Goal: Transaction & Acquisition: Purchase product/service

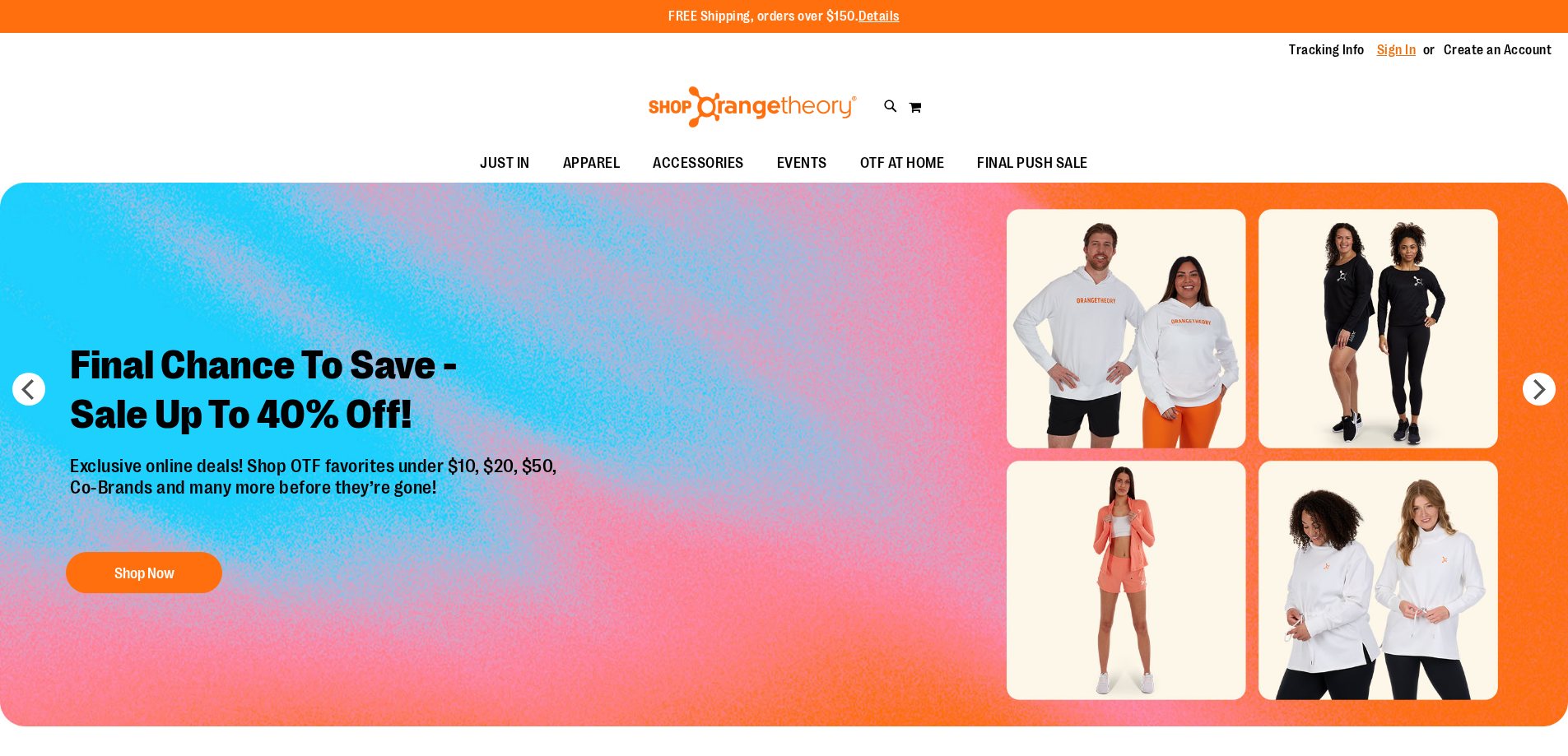
click at [1388, 51] on link "Sign In" at bounding box center [1397, 49] width 40 height 18
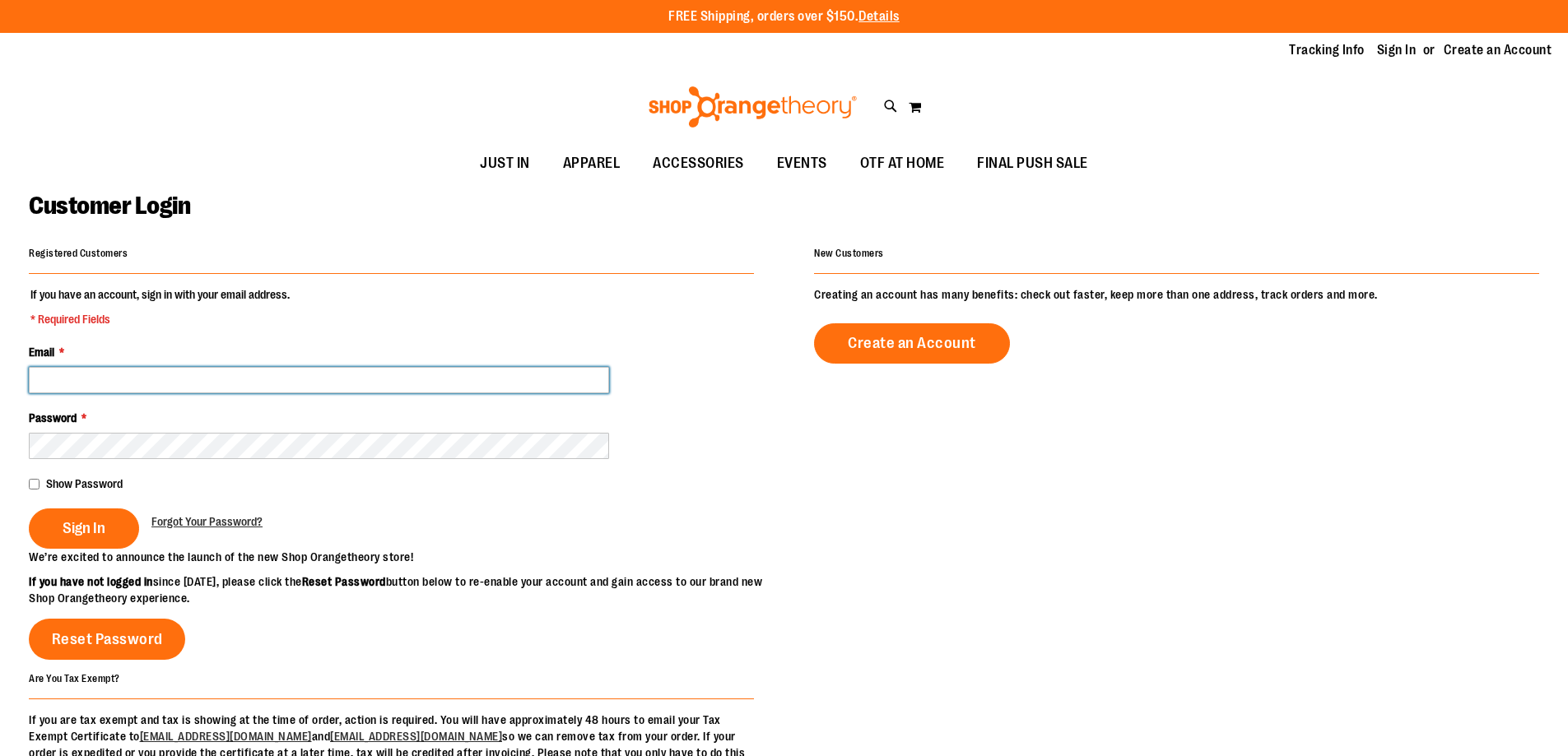
click at [250, 389] on input "Email *" at bounding box center [319, 380] width 581 height 26
type input "**********"
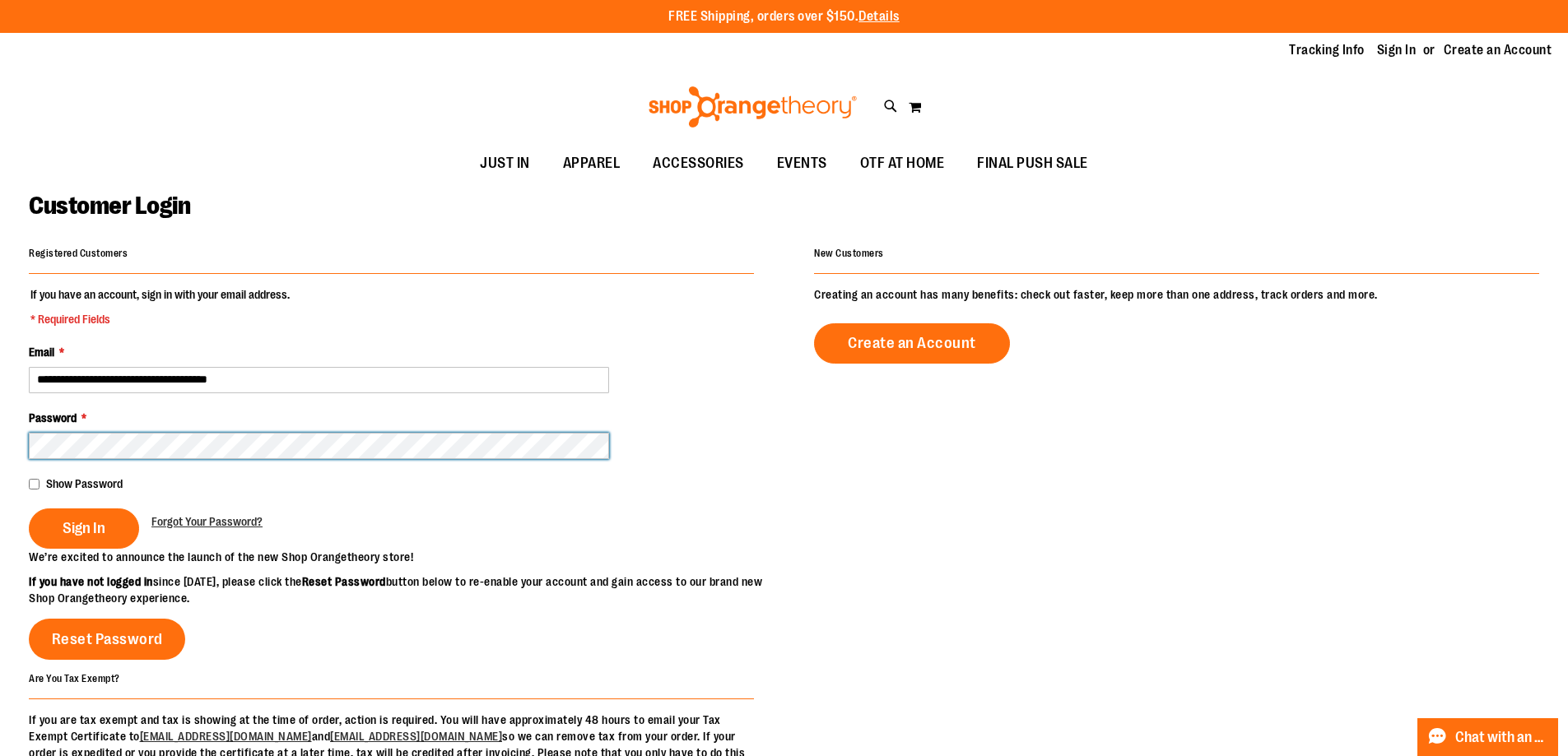
click at [29, 509] on button "Sign In" at bounding box center [84, 528] width 111 height 40
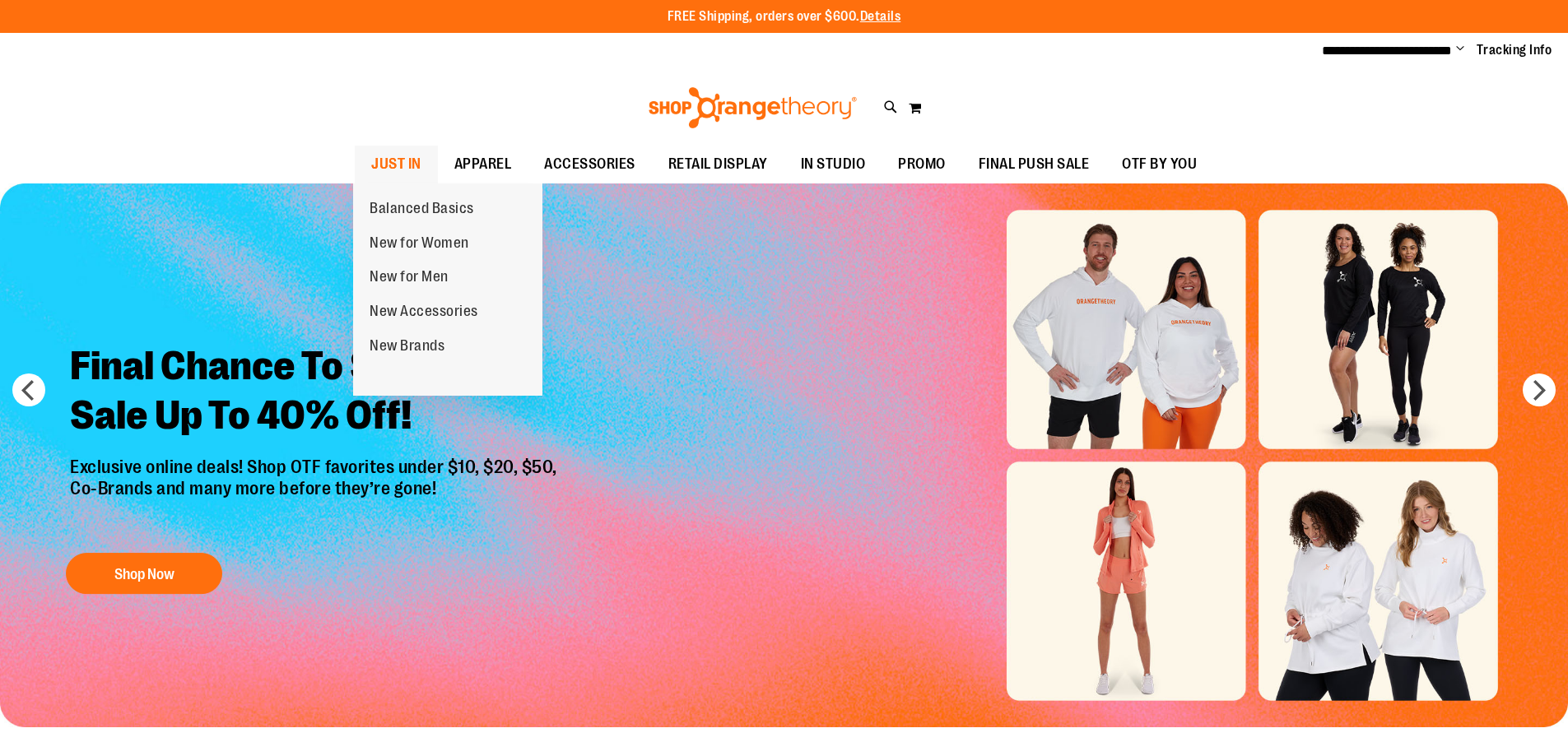
click at [415, 163] on span "JUST IN" at bounding box center [397, 164] width 50 height 37
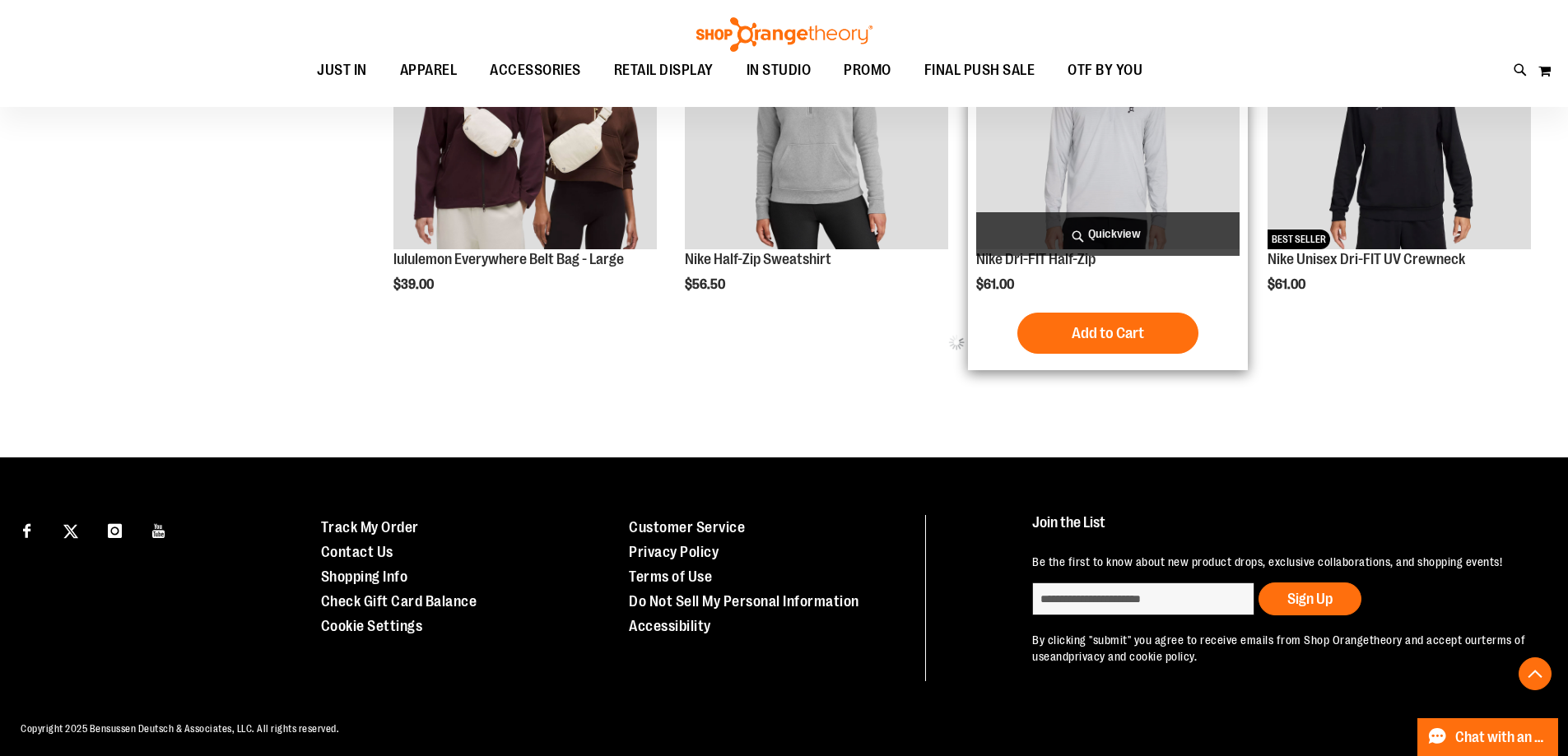
scroll to position [1069, 0]
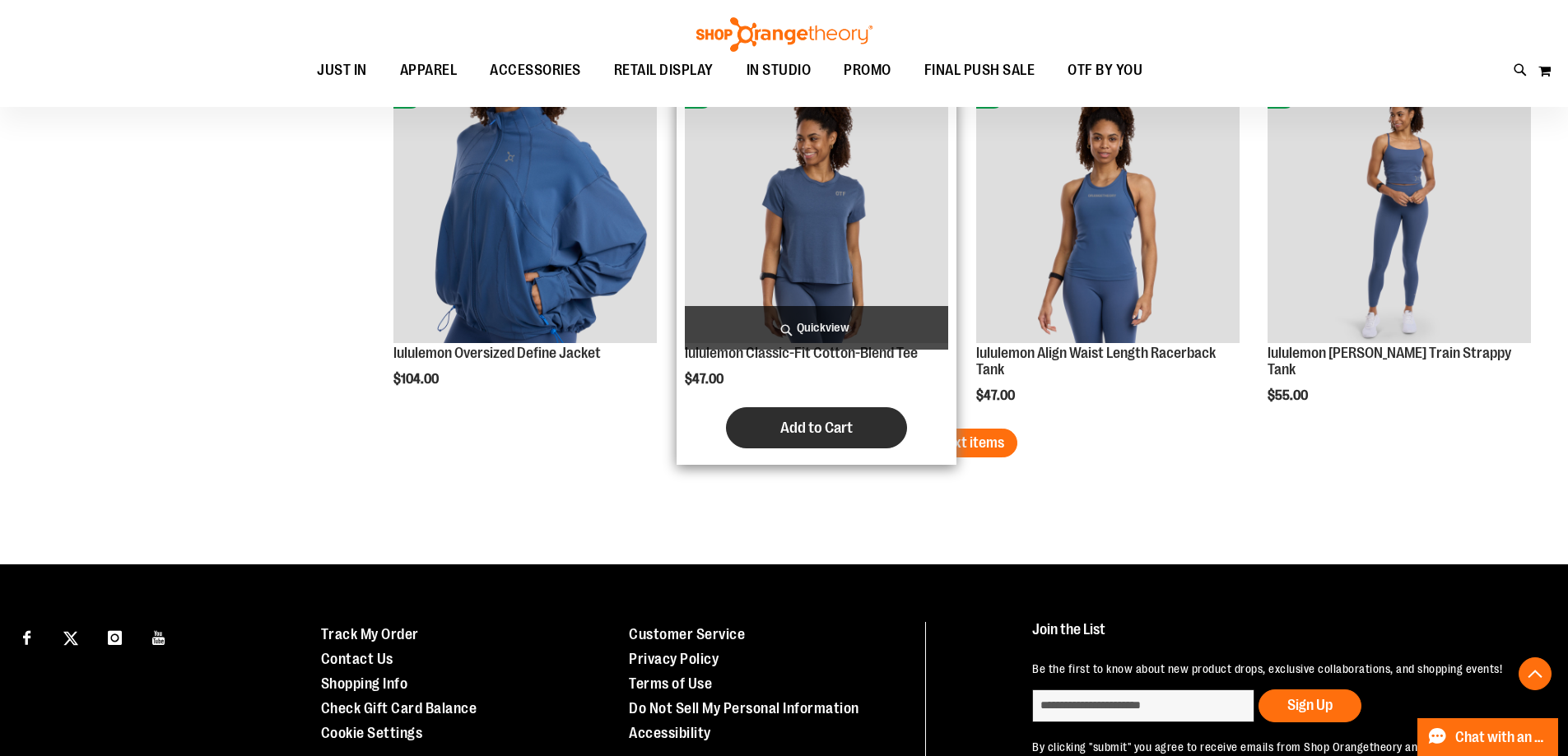
scroll to position [3127, 0]
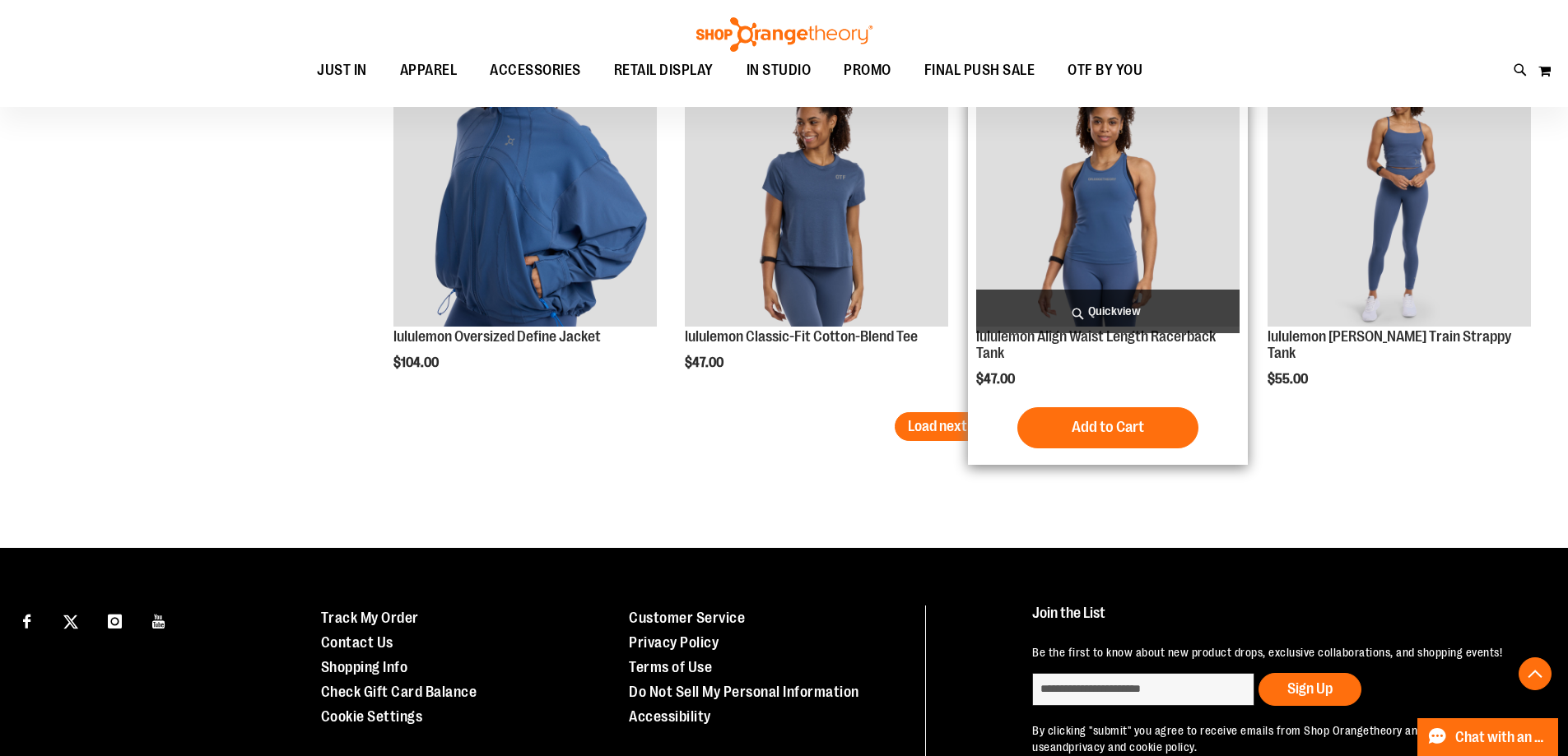
click at [986, 423] on span "Load next items" at bounding box center [956, 426] width 97 height 17
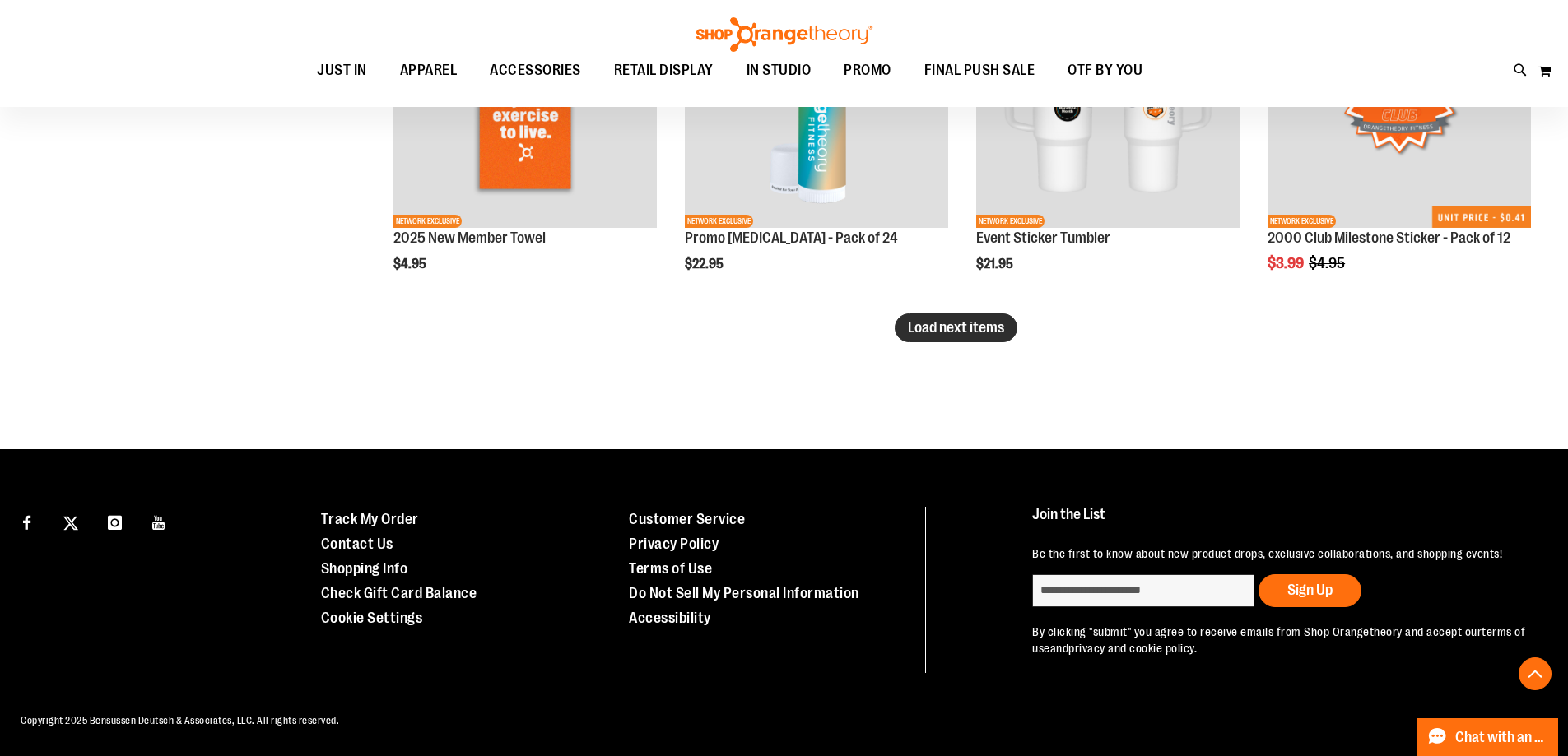
click at [938, 331] on span "Load next items" at bounding box center [956, 328] width 97 height 17
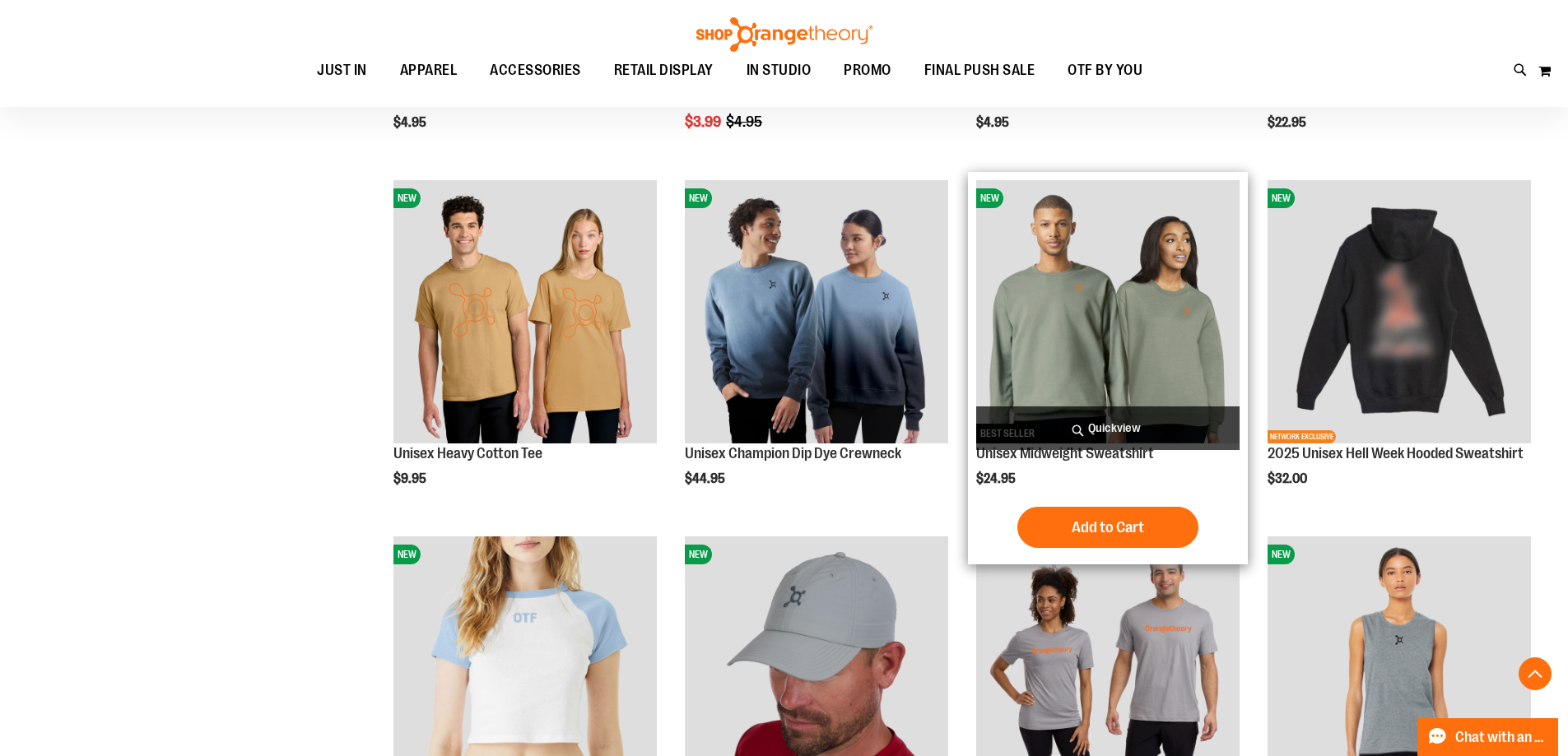
scroll to position [4790, 0]
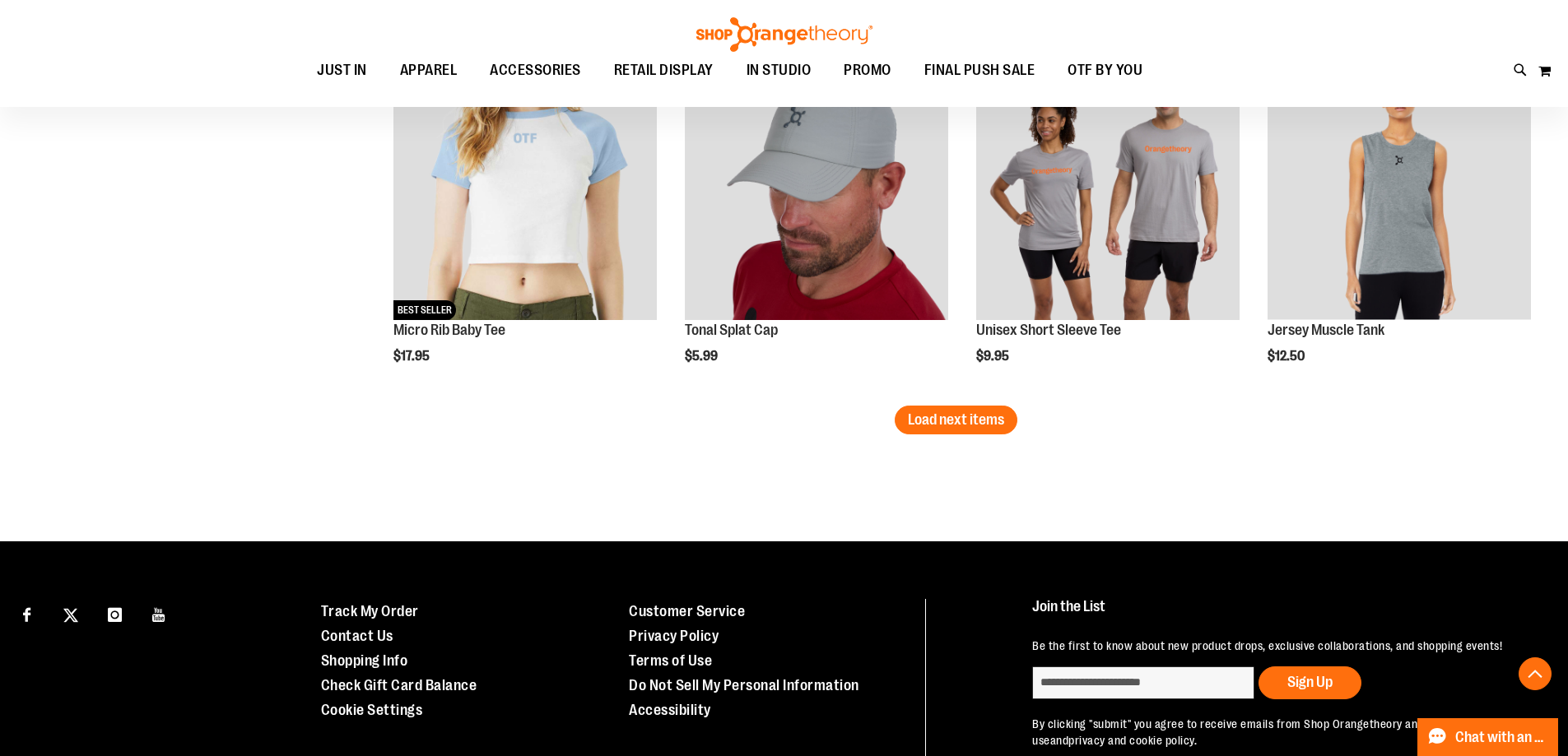
scroll to position [5284, 0]
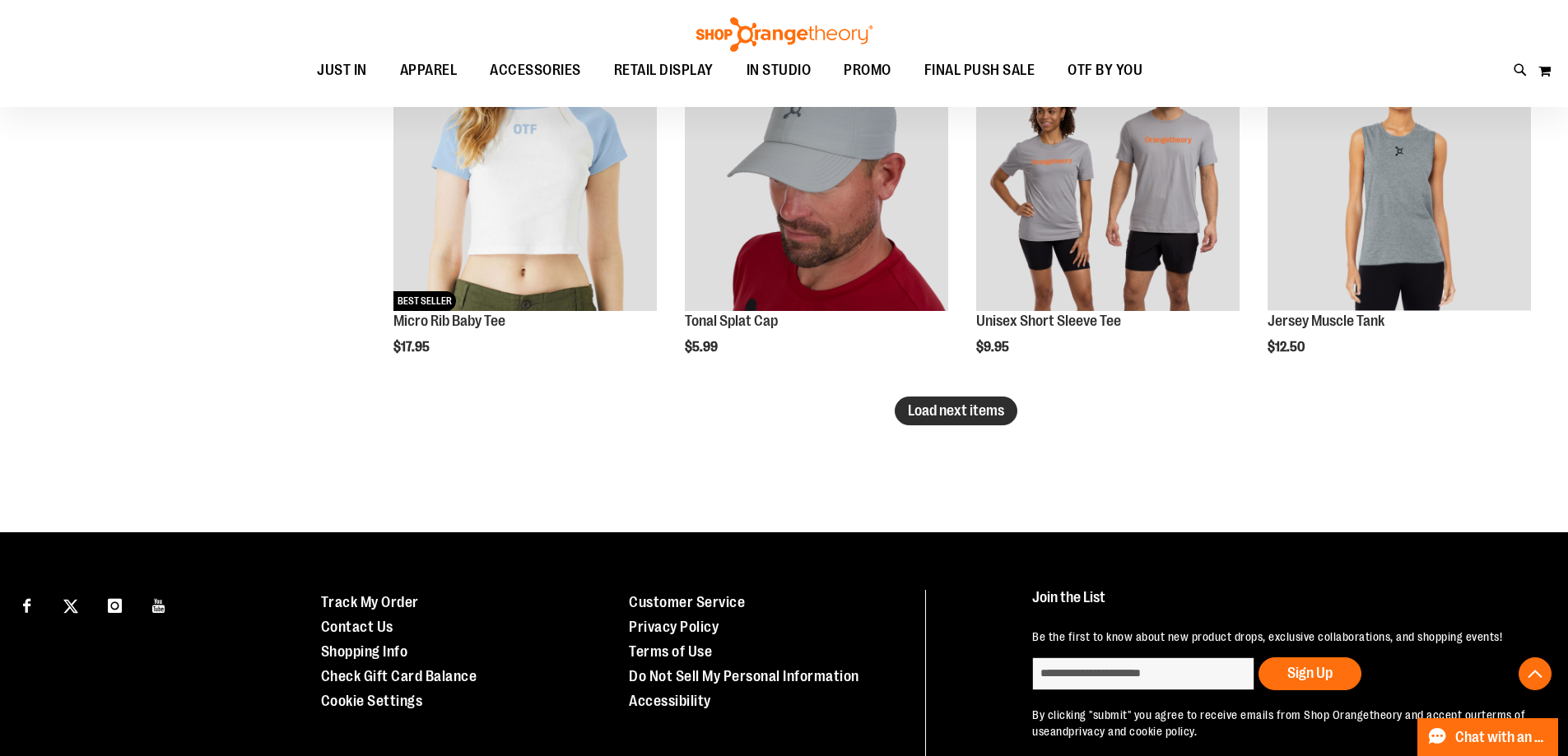
click at [955, 409] on span "Load next items" at bounding box center [956, 411] width 97 height 17
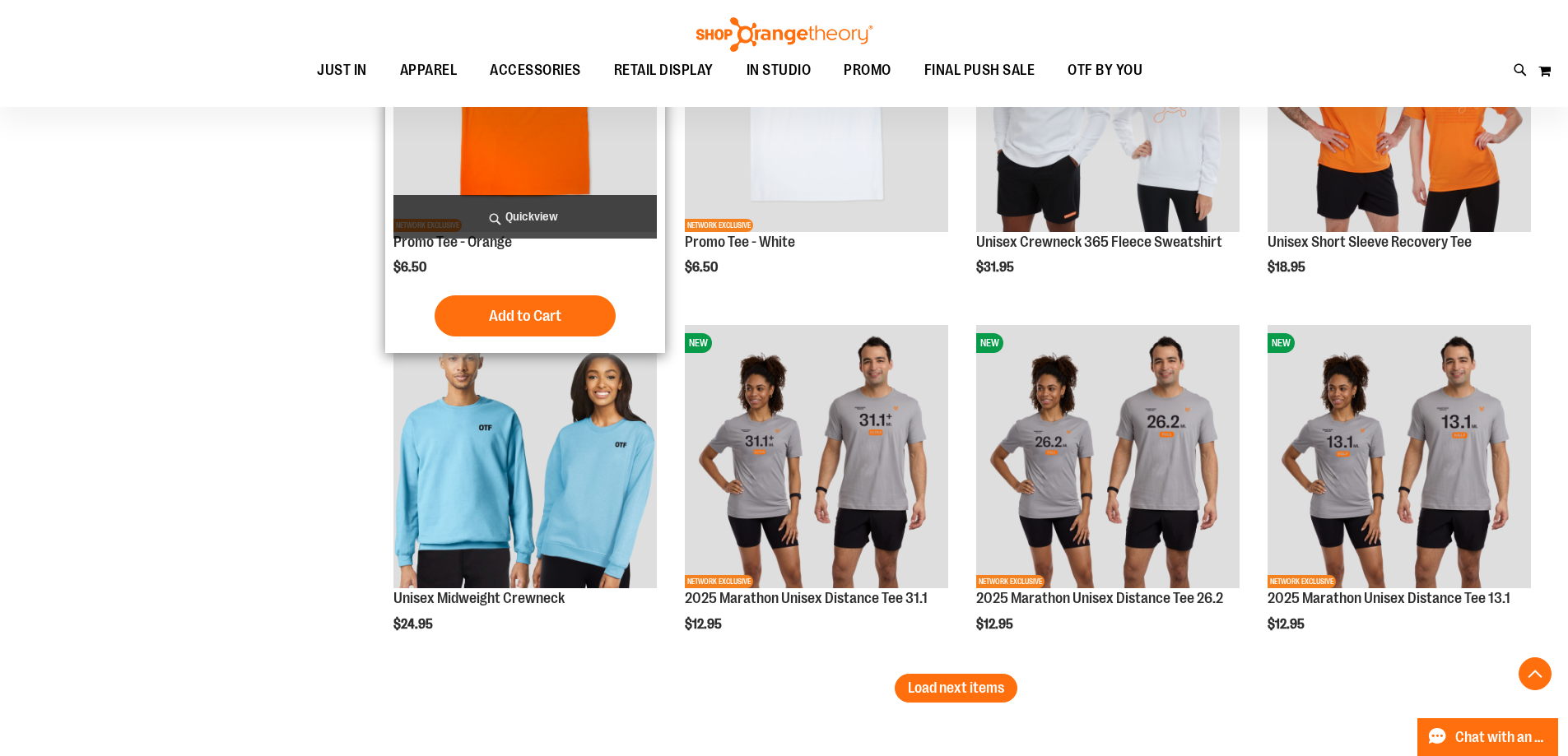
scroll to position [6107, 0]
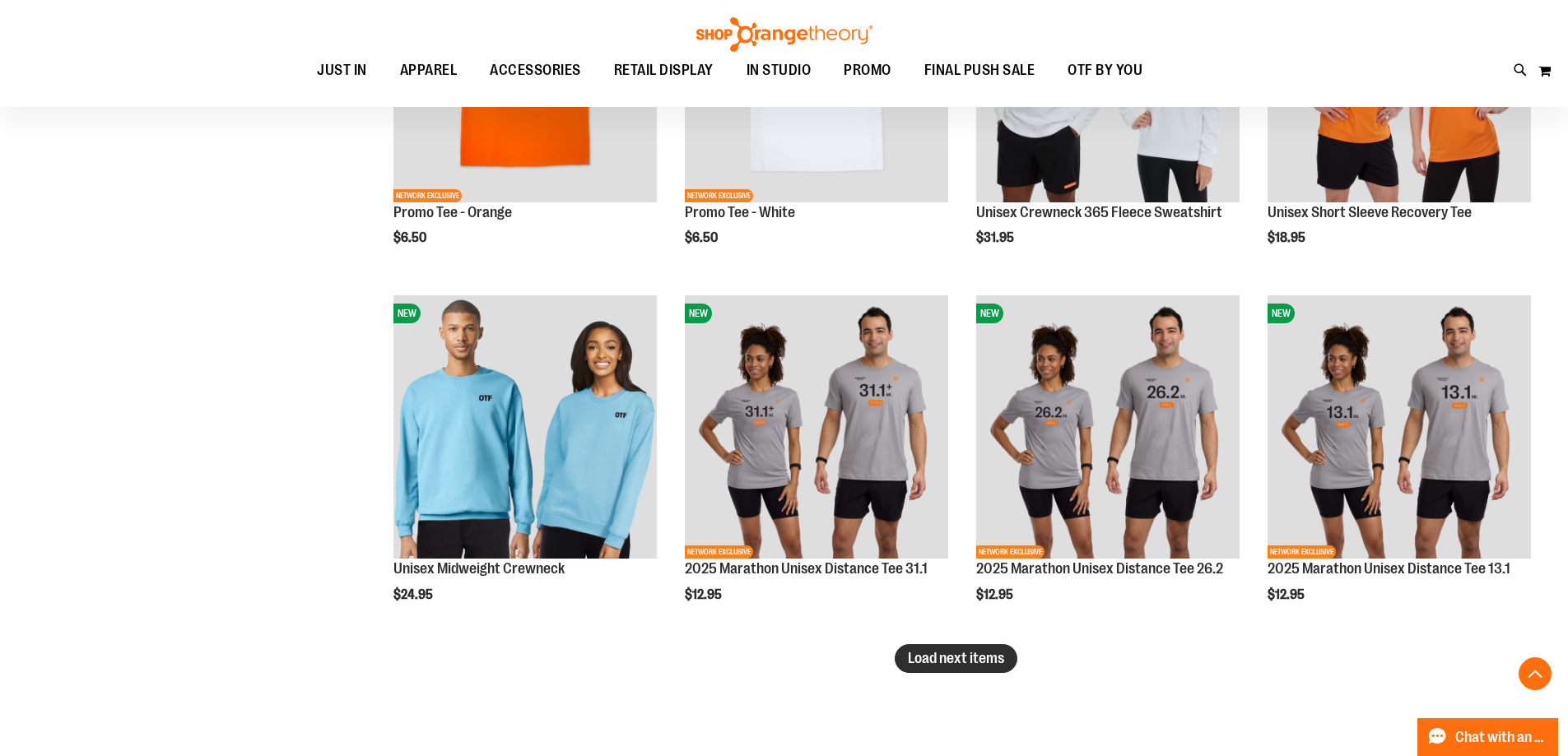
click at [945, 664] on span "Load next items" at bounding box center [956, 658] width 97 height 17
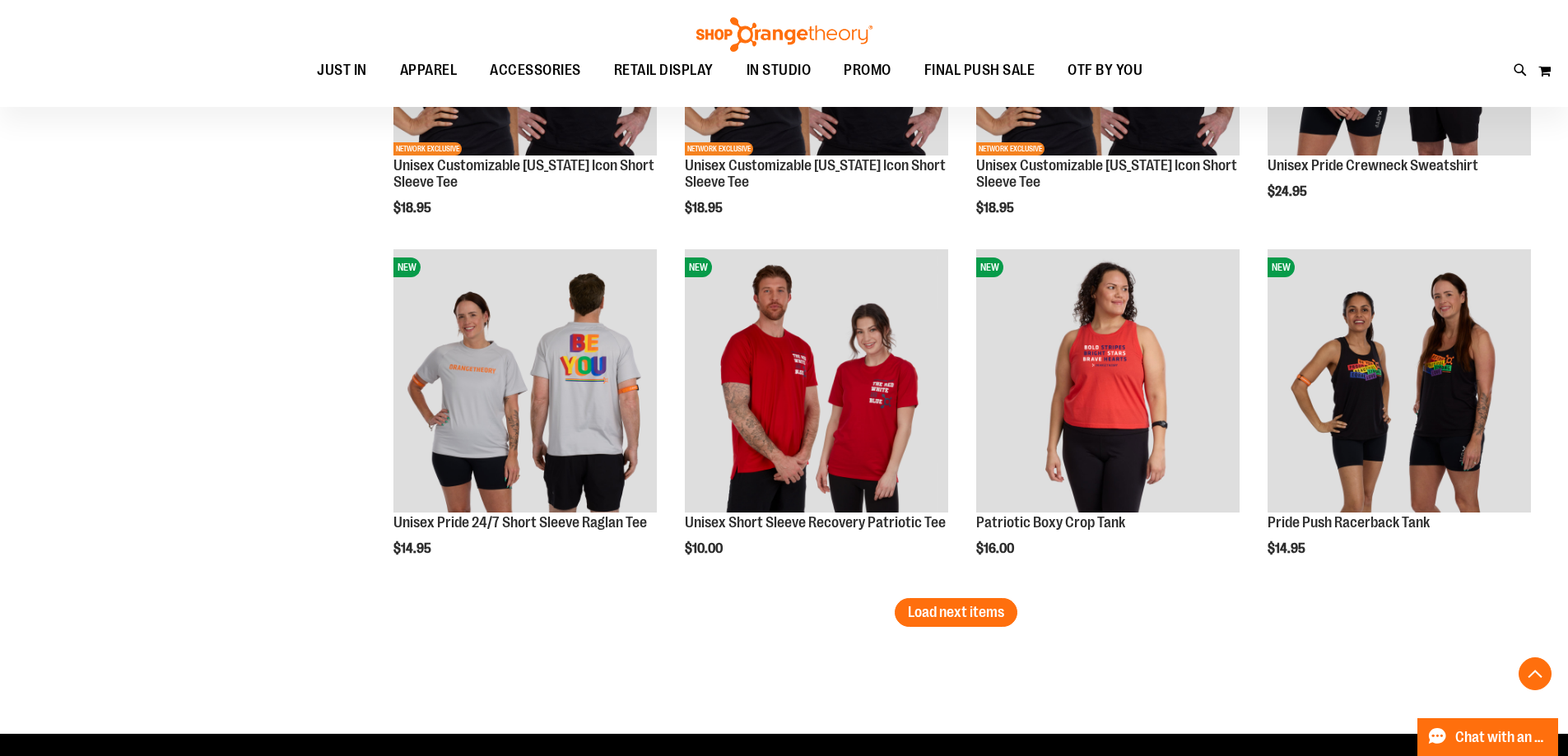
scroll to position [7506, 0]
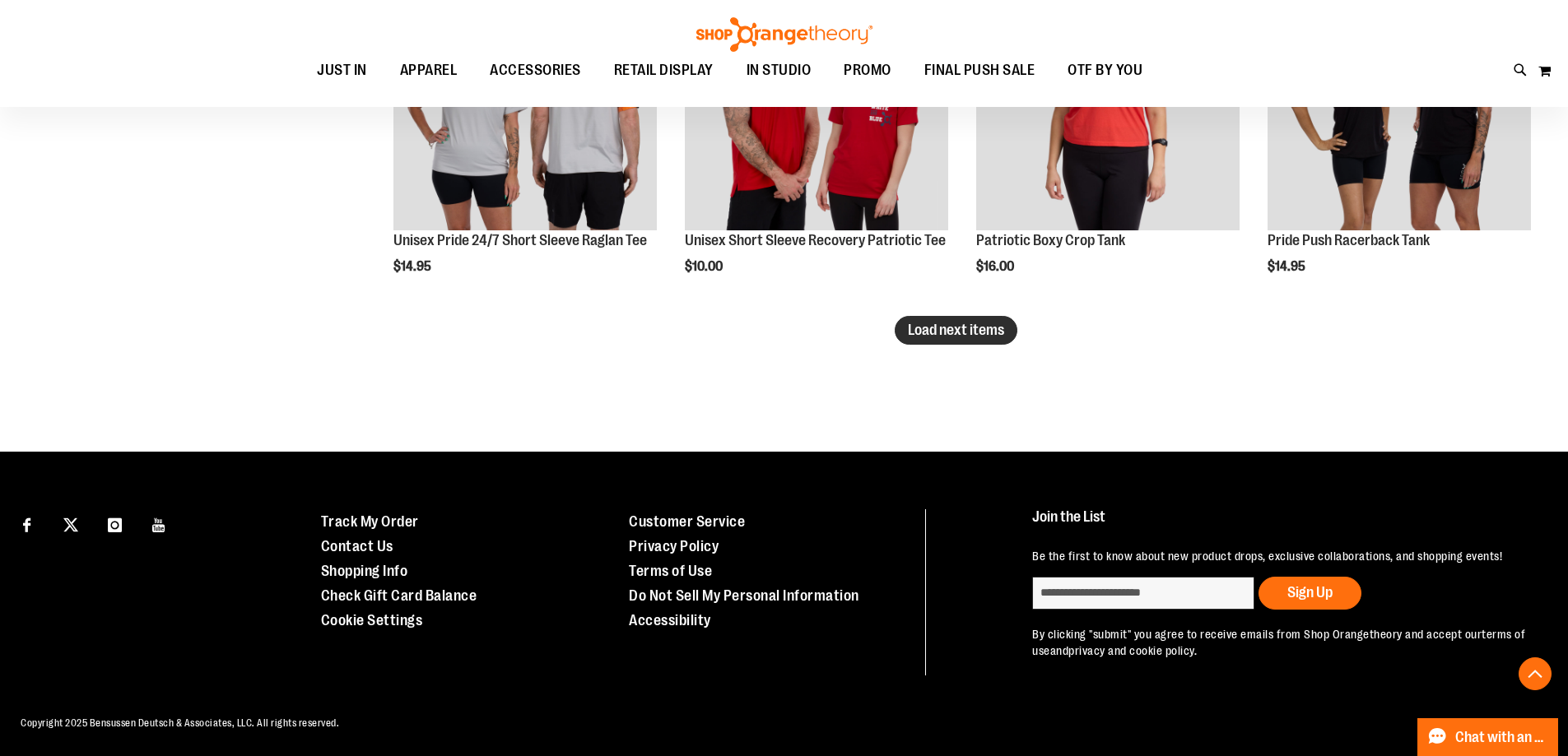
click at [920, 341] on button "Load next items" at bounding box center [956, 330] width 123 height 29
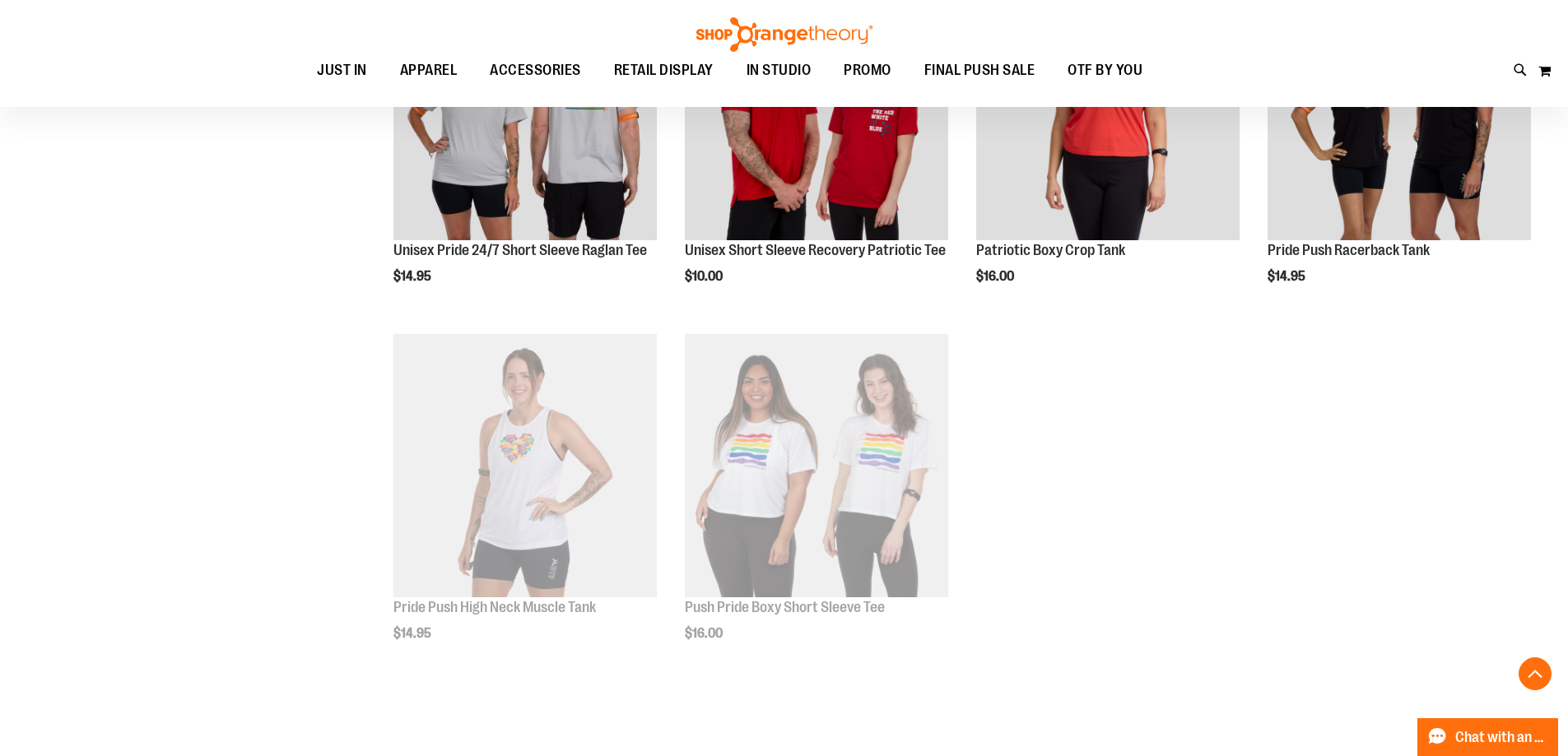
scroll to position [7506, 0]
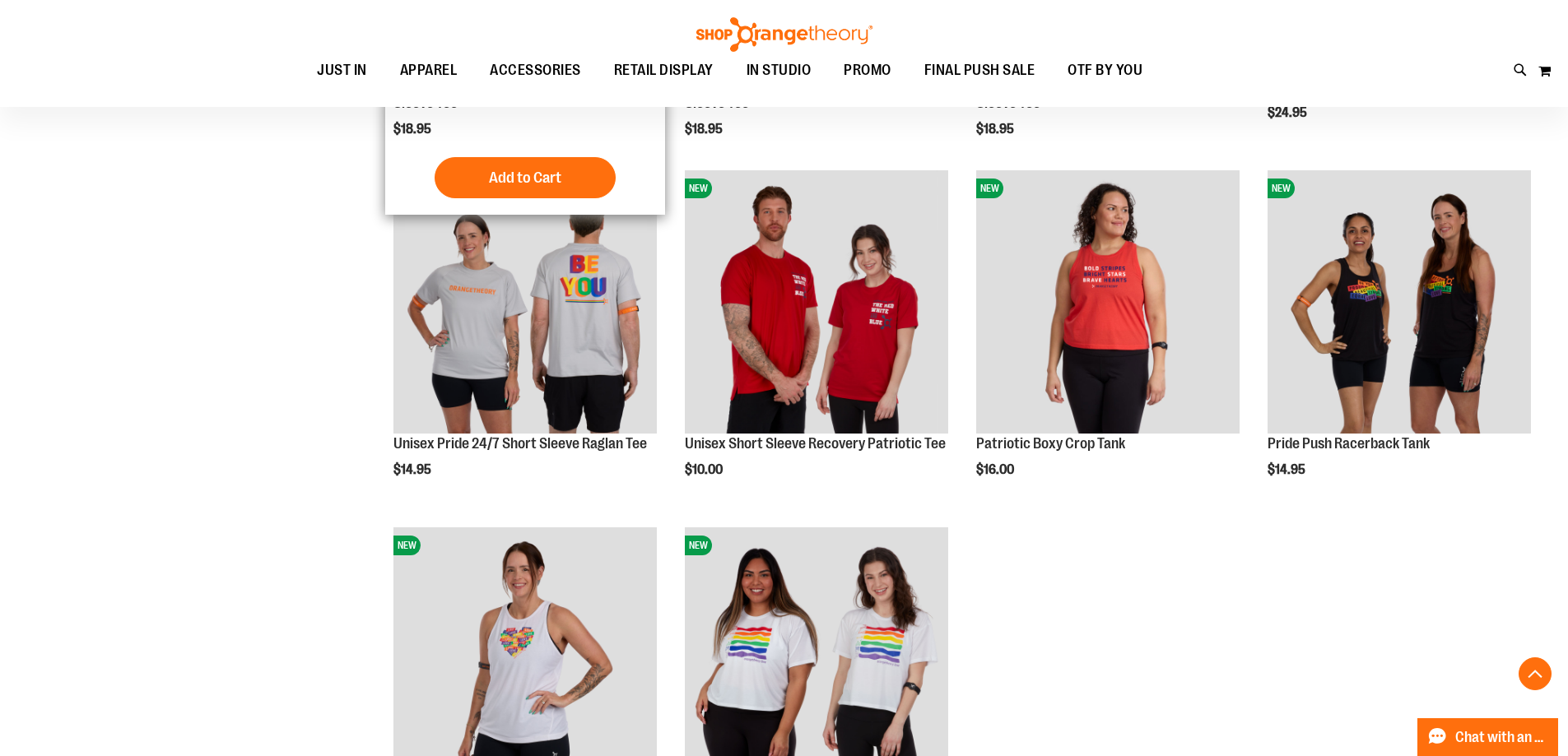
scroll to position [7095, 0]
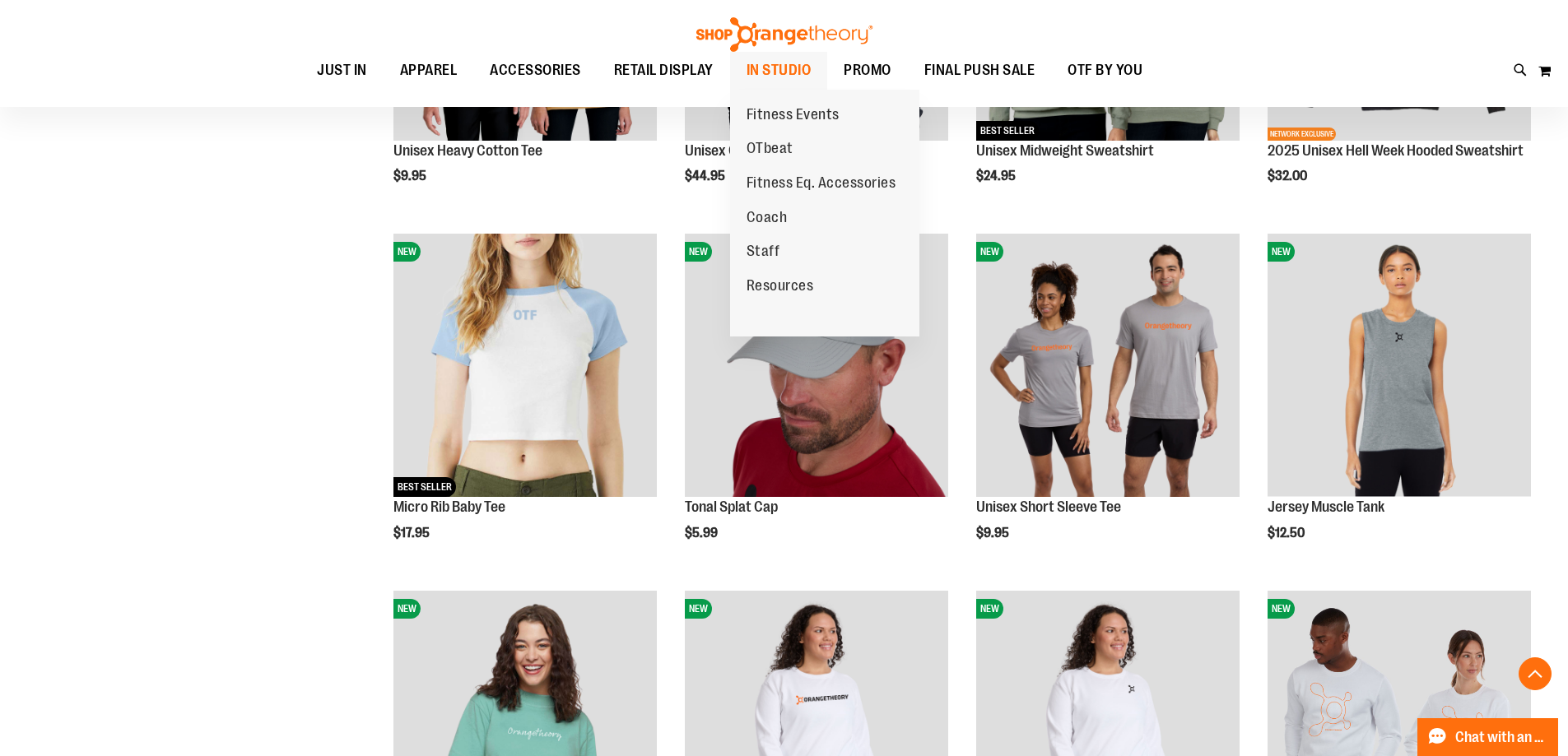
scroll to position [4955, 0]
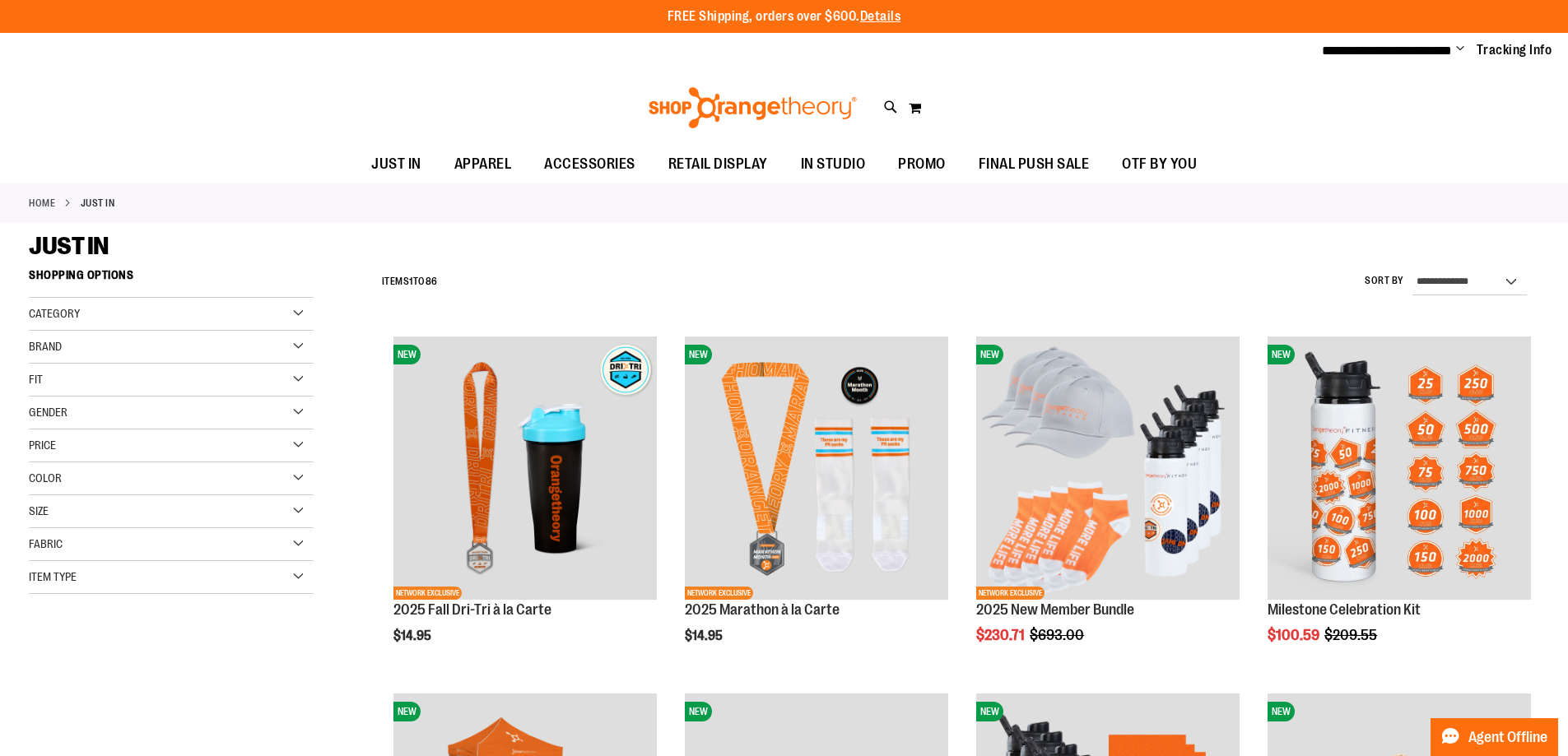
click at [1460, 50] on span "Change" at bounding box center [1460, 49] width 8 height 16
click at [1403, 102] on link "Sign Out" at bounding box center [1401, 111] width 144 height 32
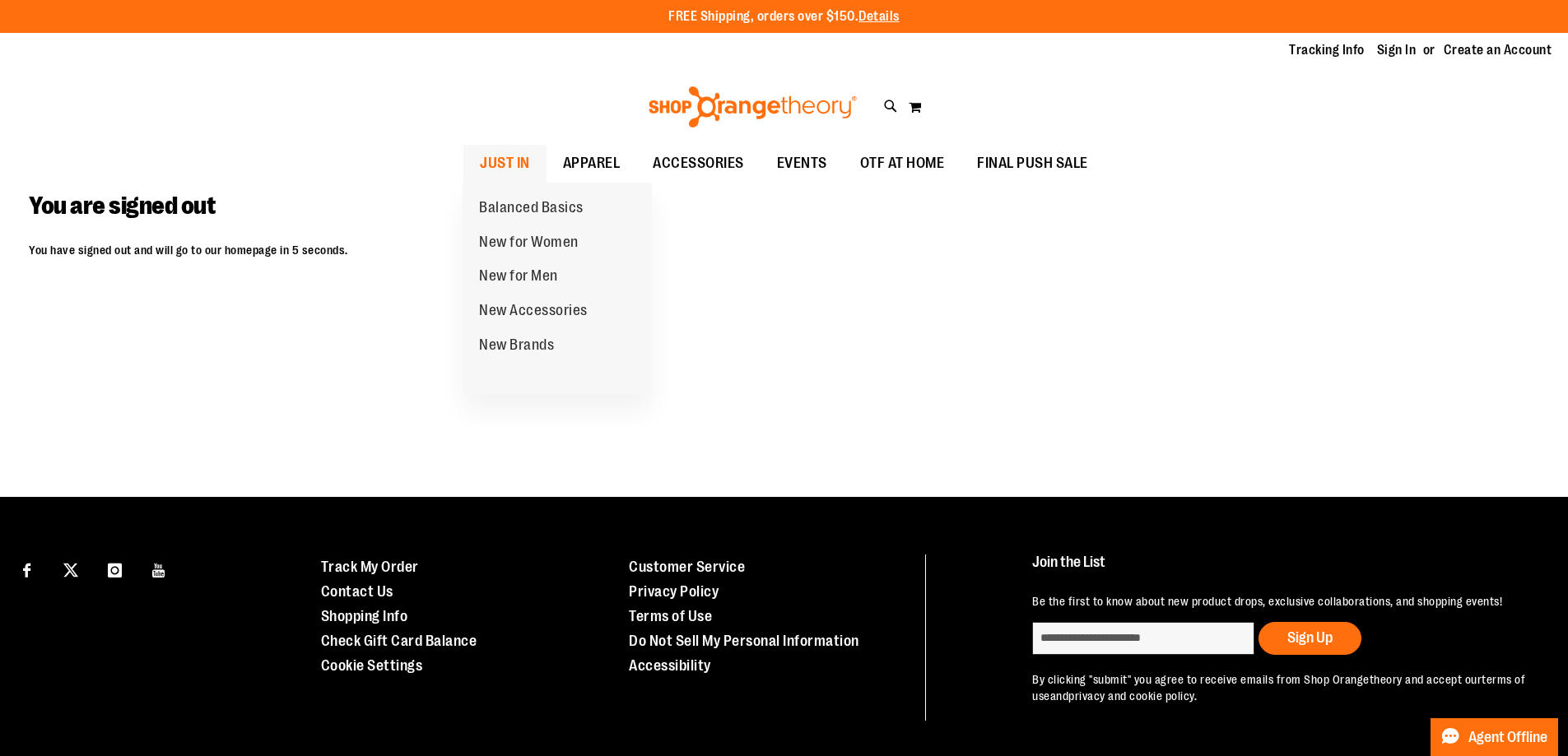
click at [516, 166] on span "JUST IN" at bounding box center [505, 163] width 50 height 37
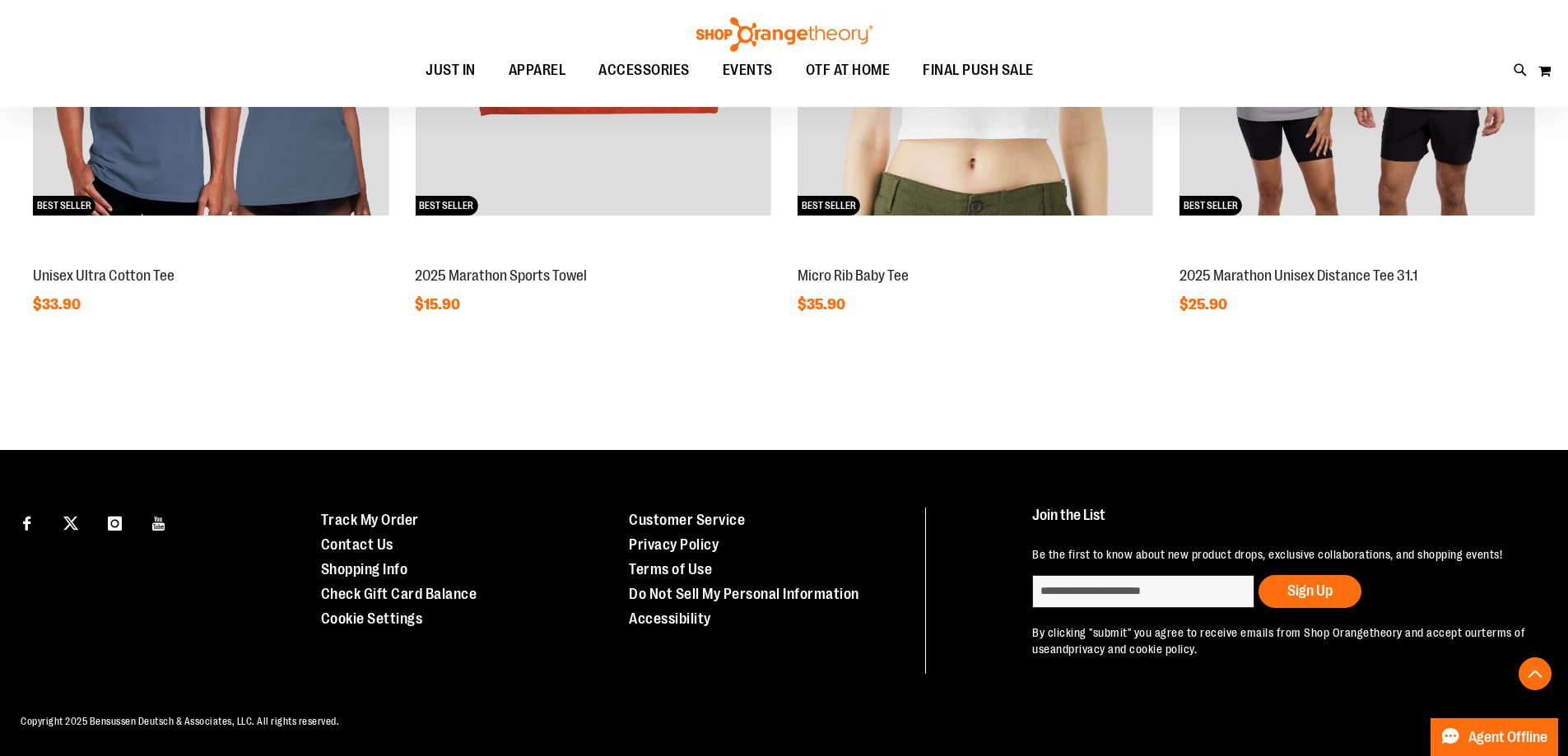
scroll to position [1311, 0]
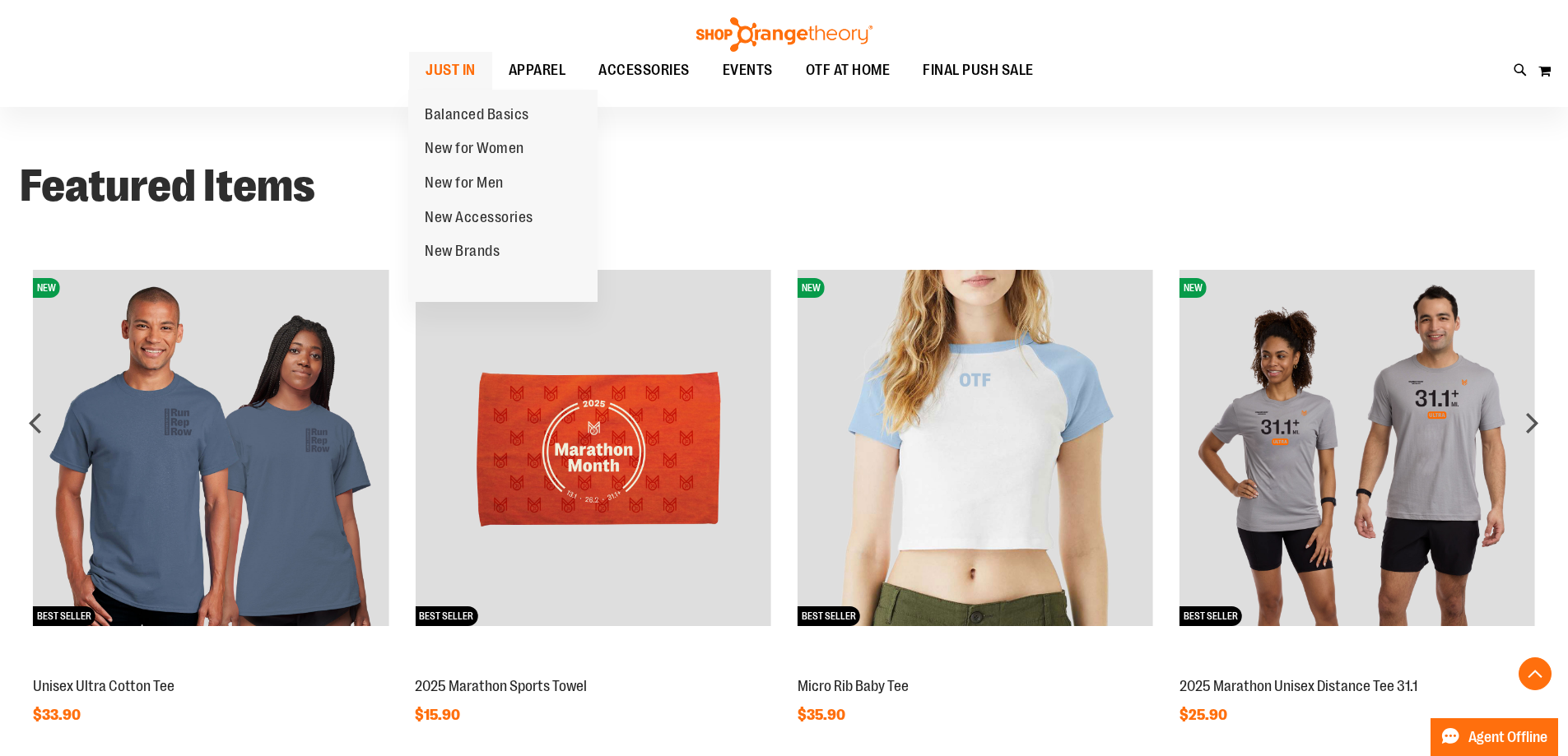
click at [453, 72] on span "JUST IN" at bounding box center [451, 71] width 50 height 37
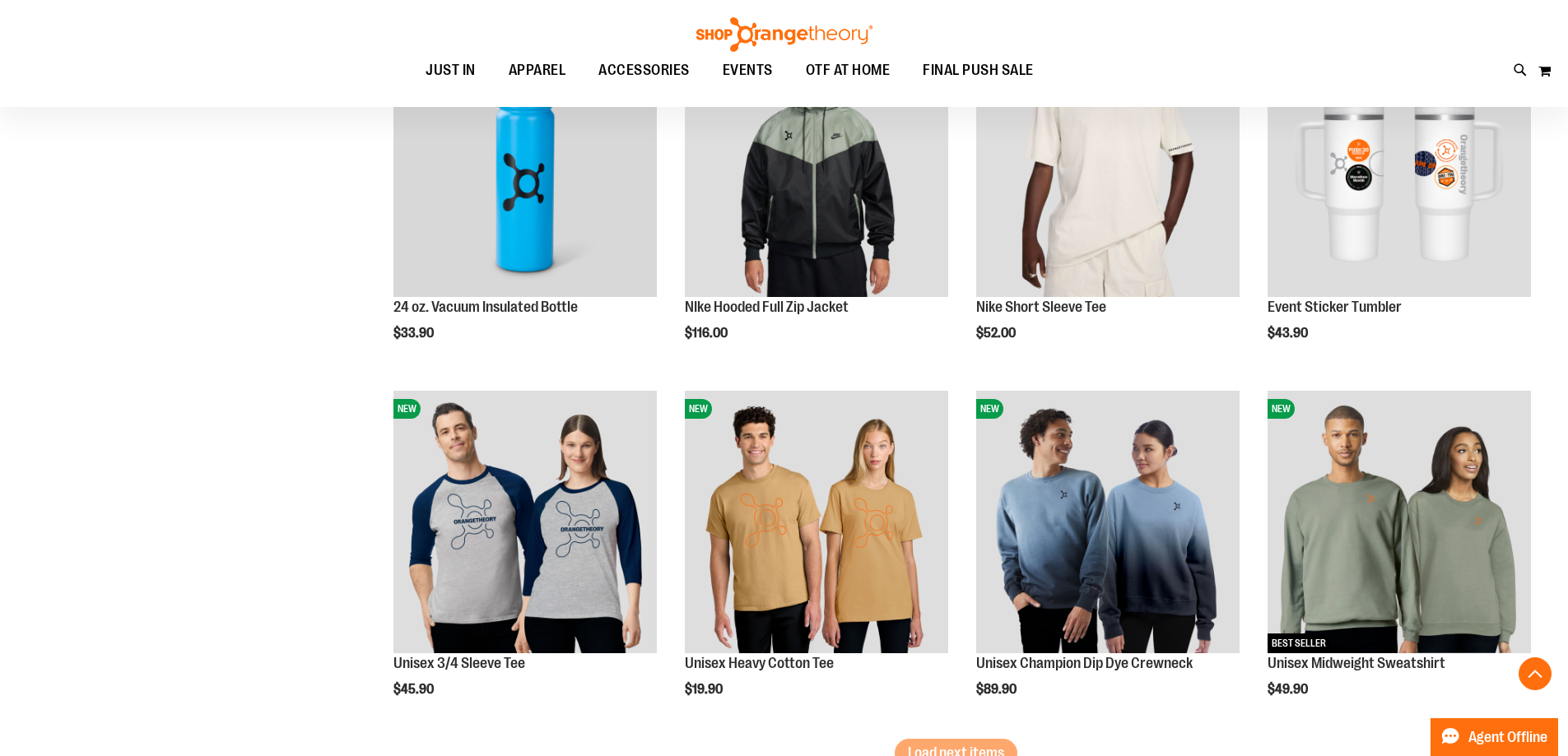
scroll to position [2633, 0]
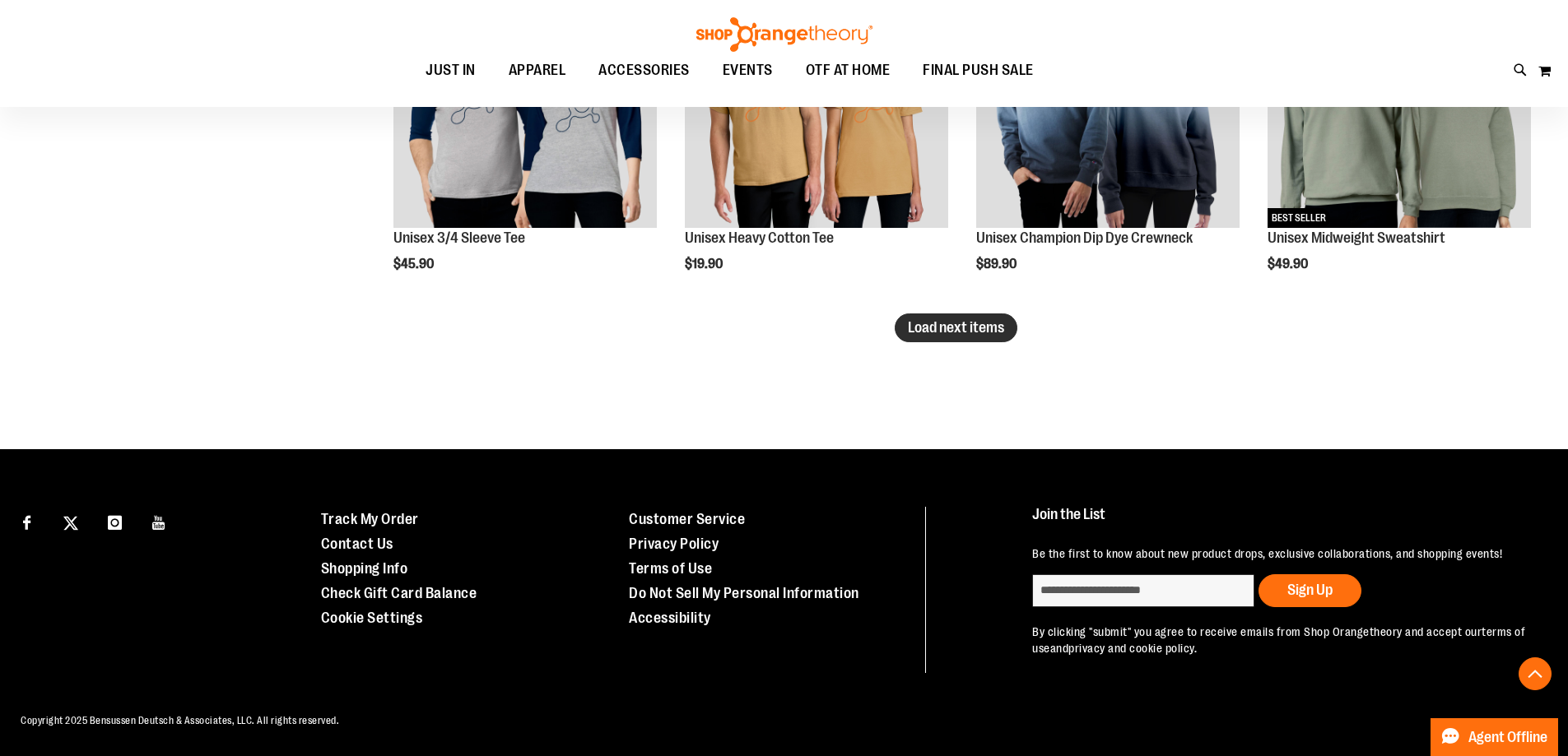
click at [940, 326] on span "Load next items" at bounding box center [956, 328] width 97 height 17
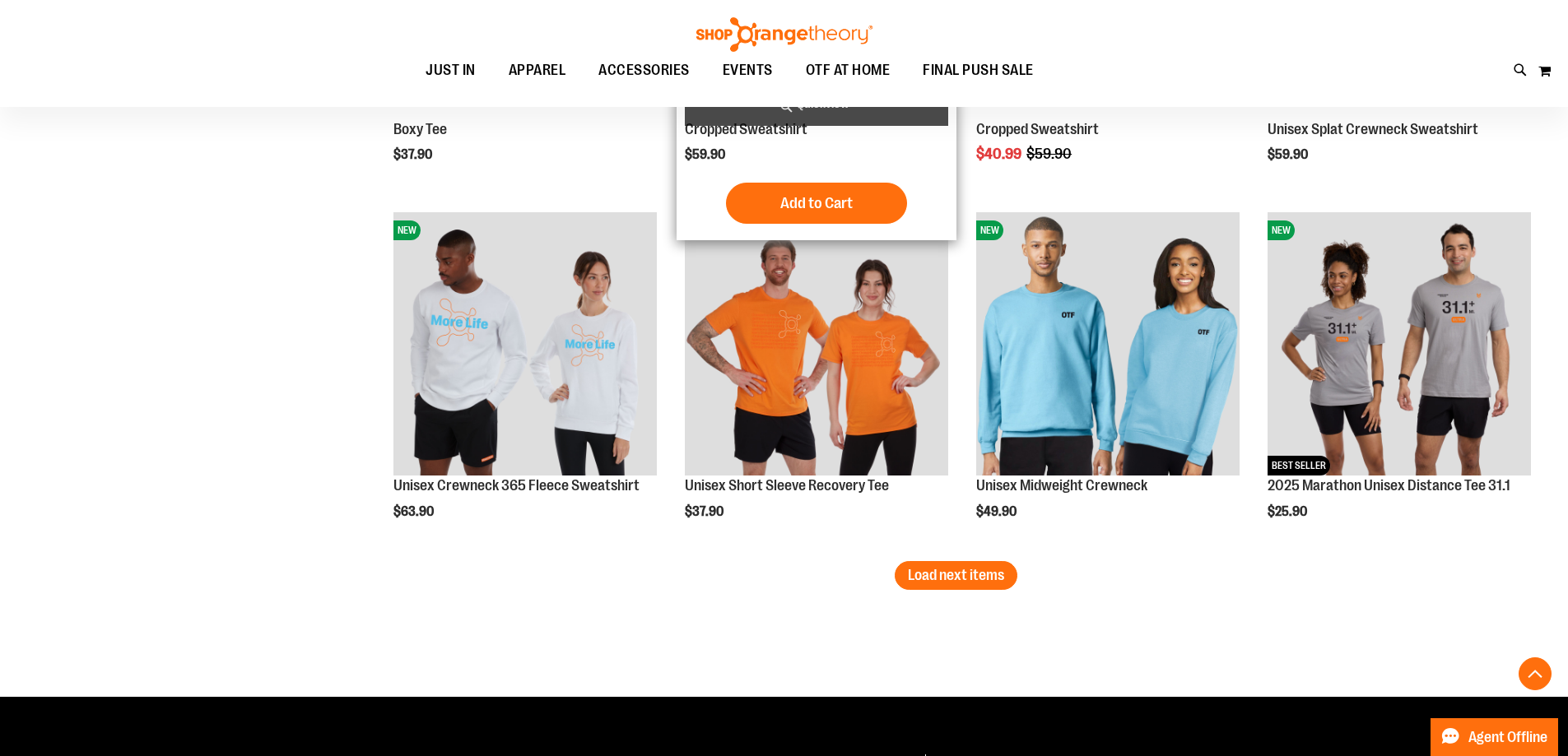
scroll to position [3949, 0]
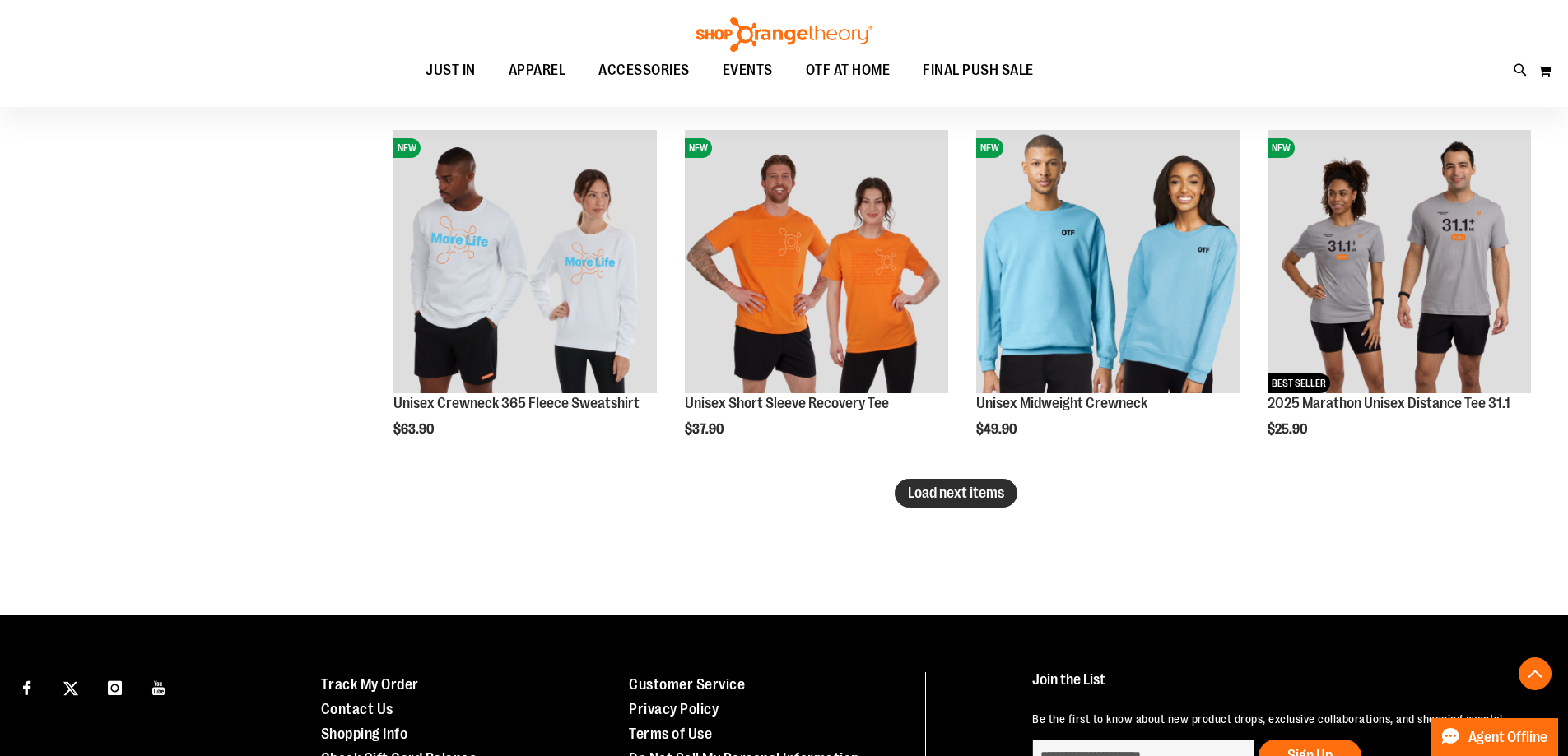
click at [973, 502] on button "Load next items" at bounding box center [956, 493] width 123 height 29
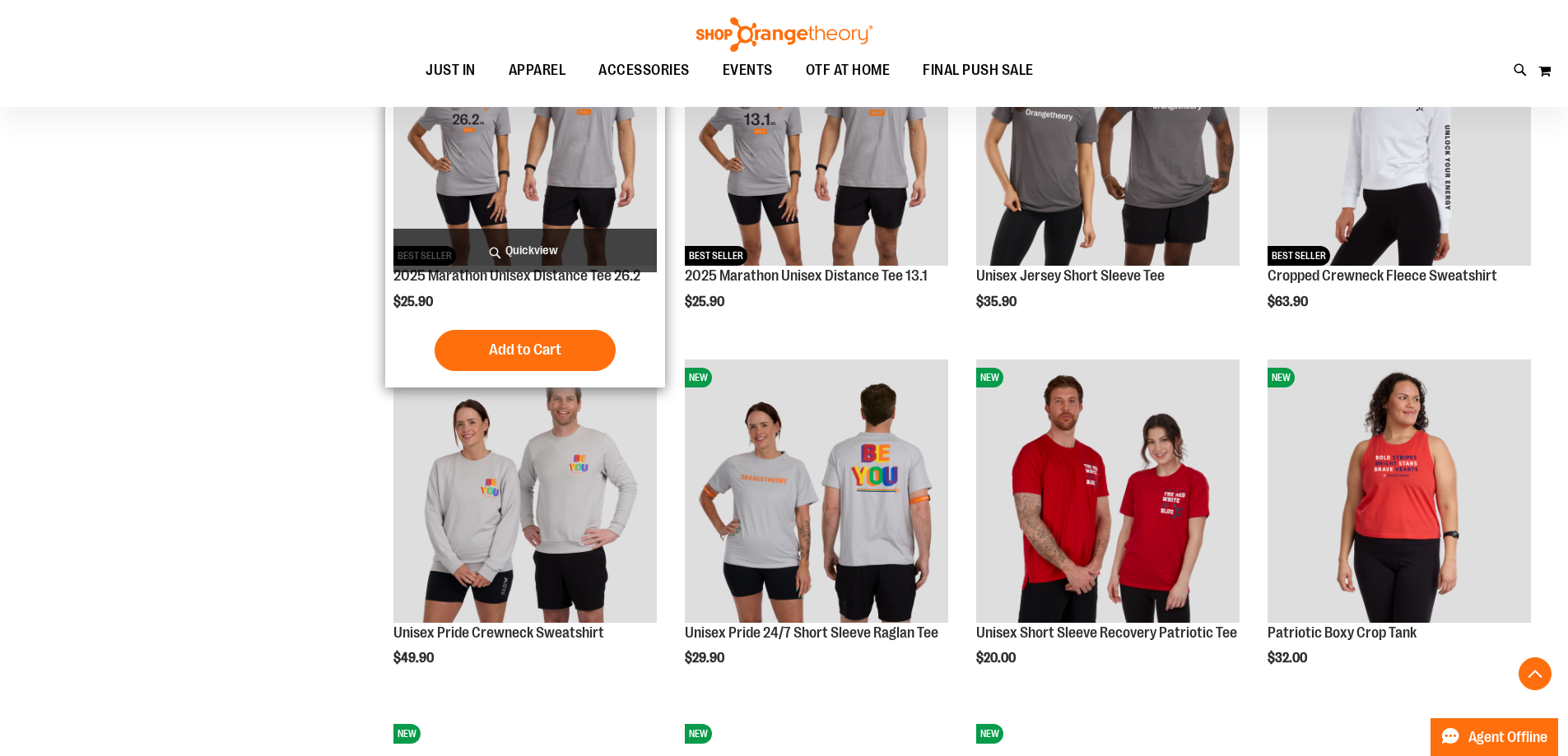
scroll to position [4168, 0]
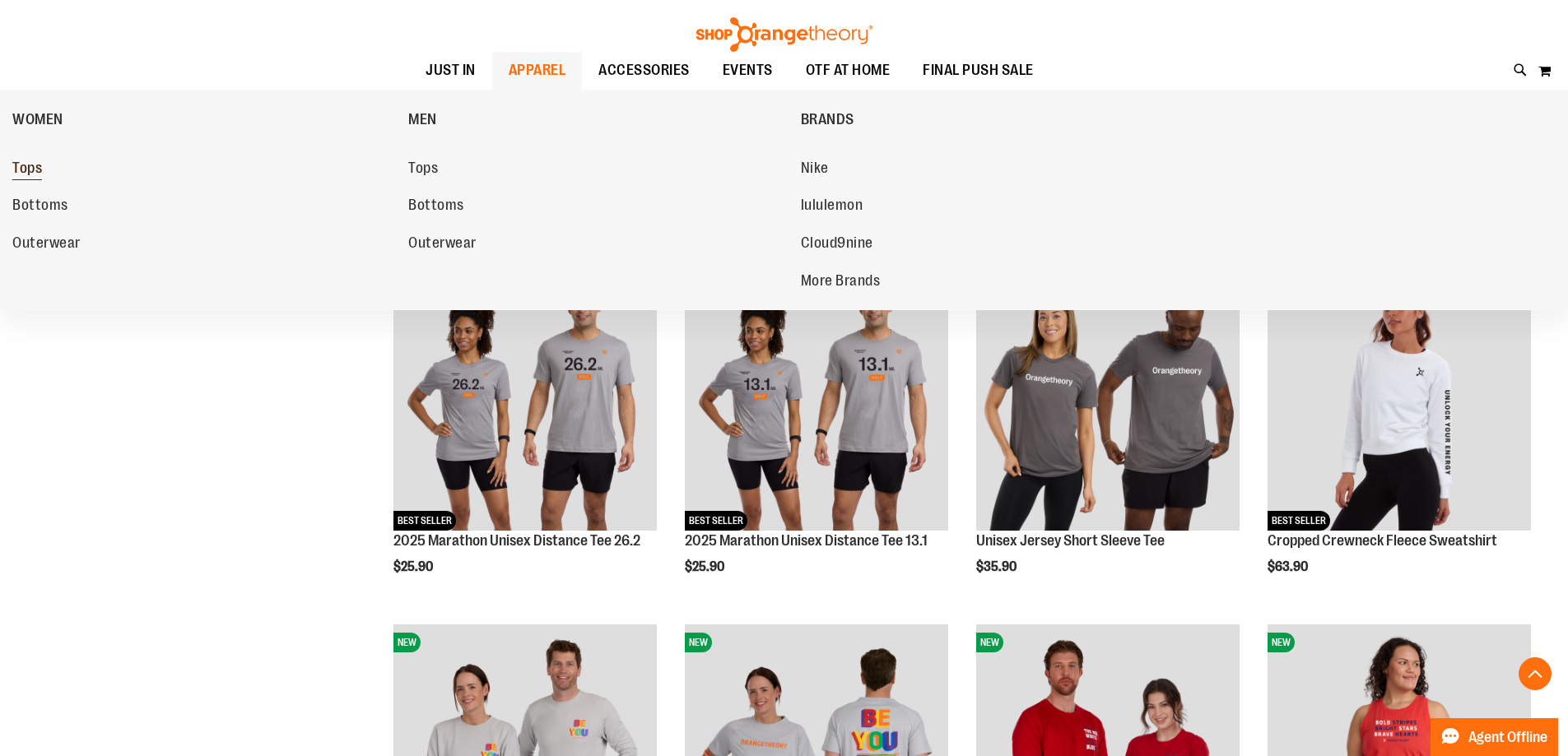
click at [22, 166] on span "Tops" at bounding box center [27, 170] width 30 height 20
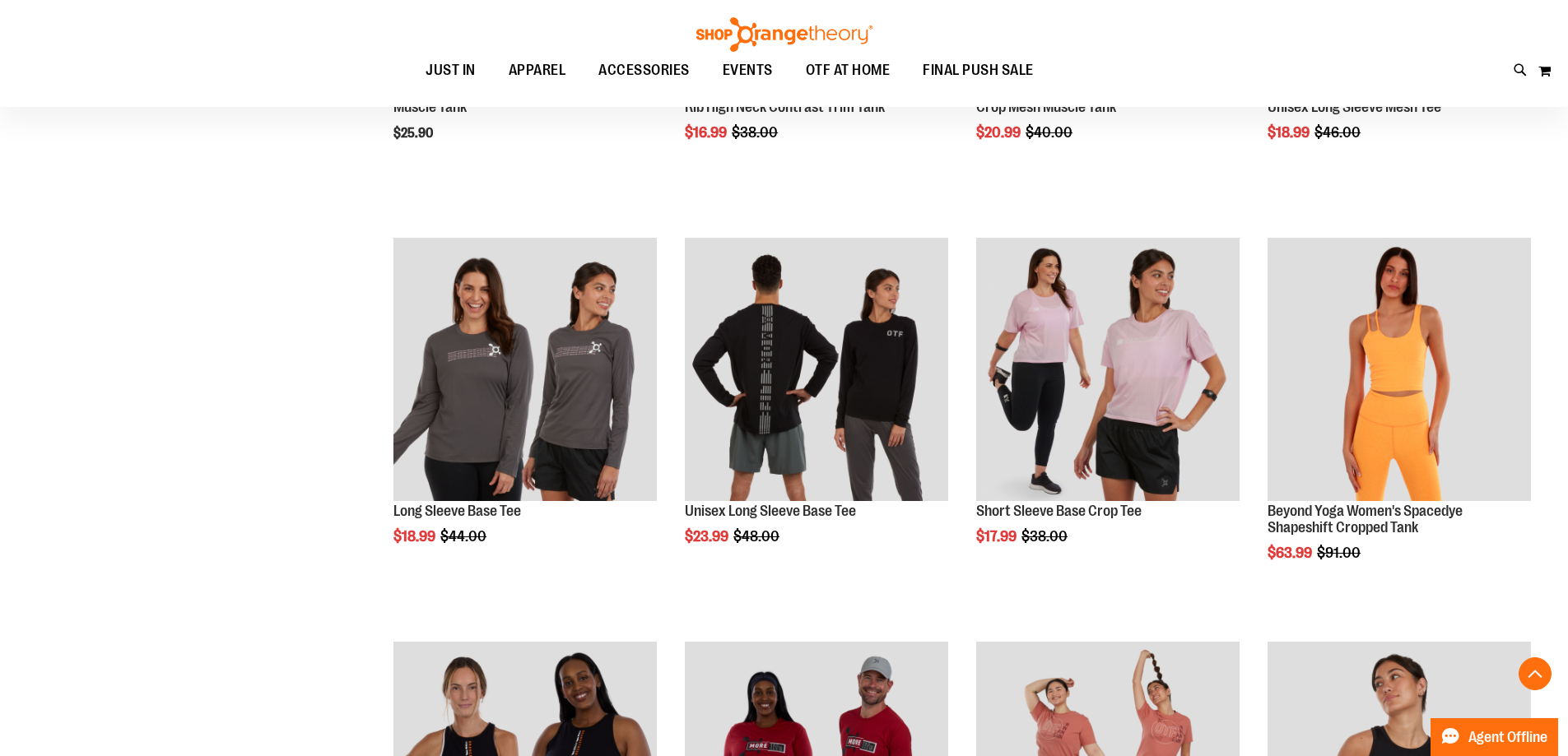
scroll to position [905, 0]
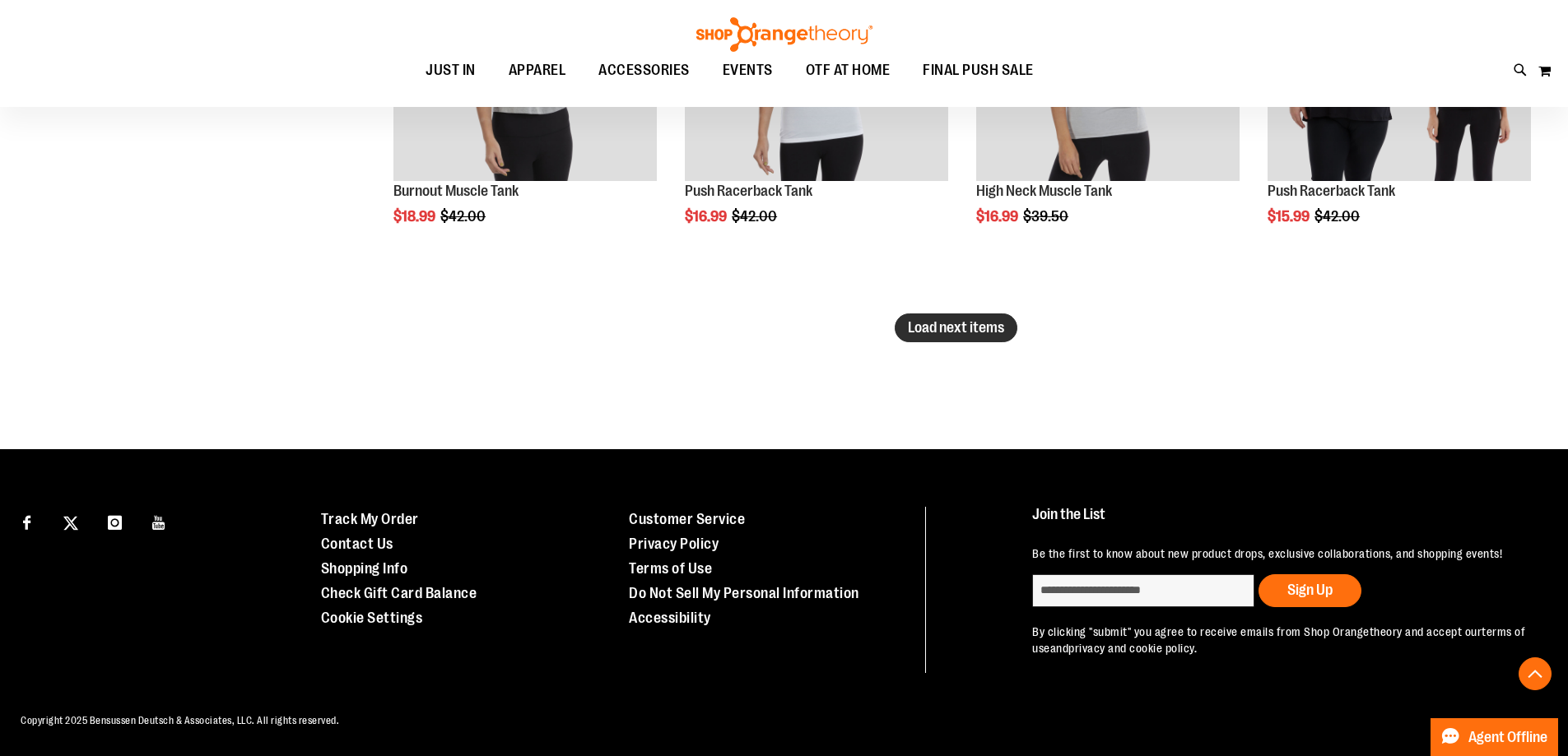
click at [953, 332] on span "Load next items" at bounding box center [956, 328] width 97 height 17
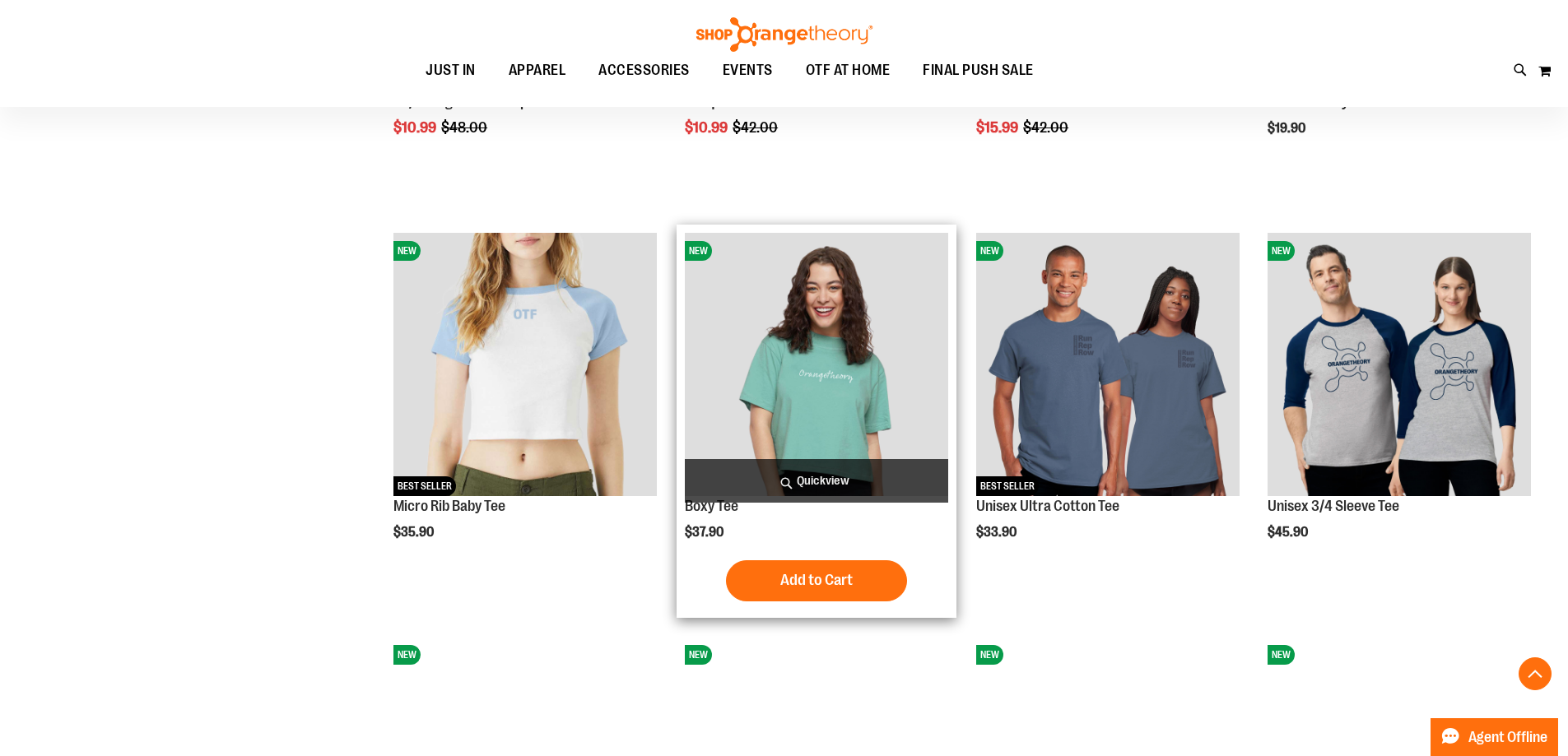
scroll to position [4143, 0]
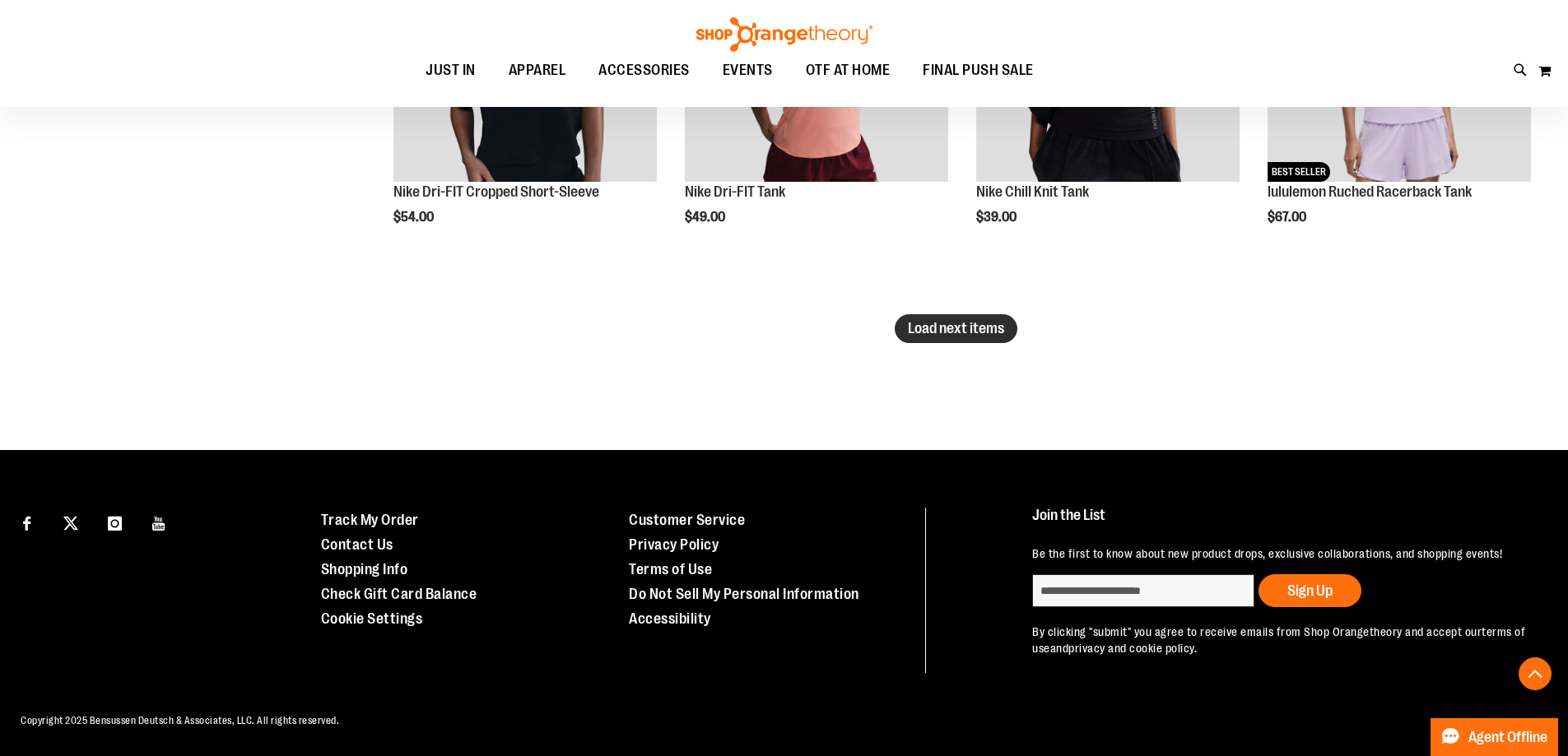
click at [953, 336] on span "Load next items" at bounding box center [956, 329] width 97 height 17
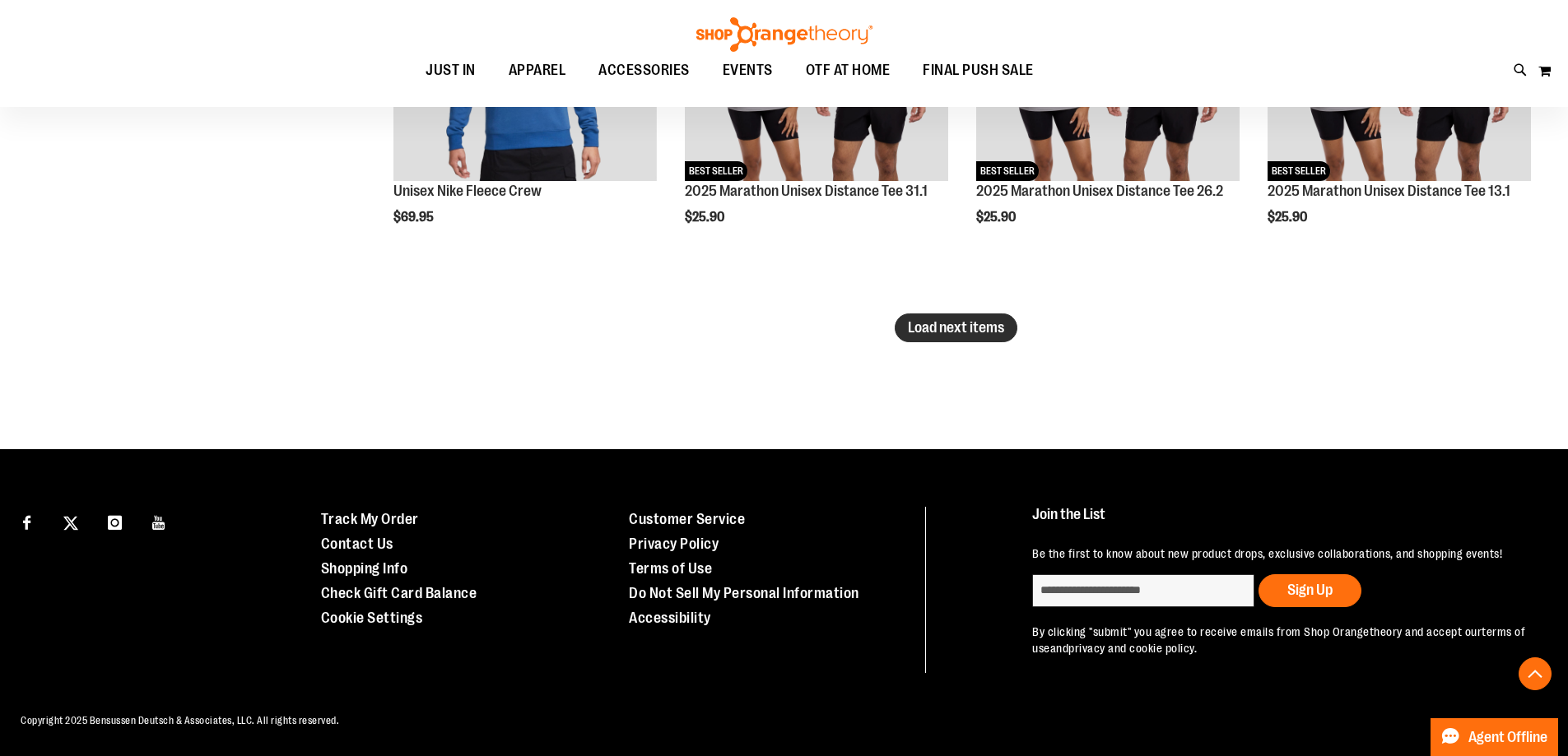
click at [958, 338] on button "Load next items" at bounding box center [956, 328] width 123 height 29
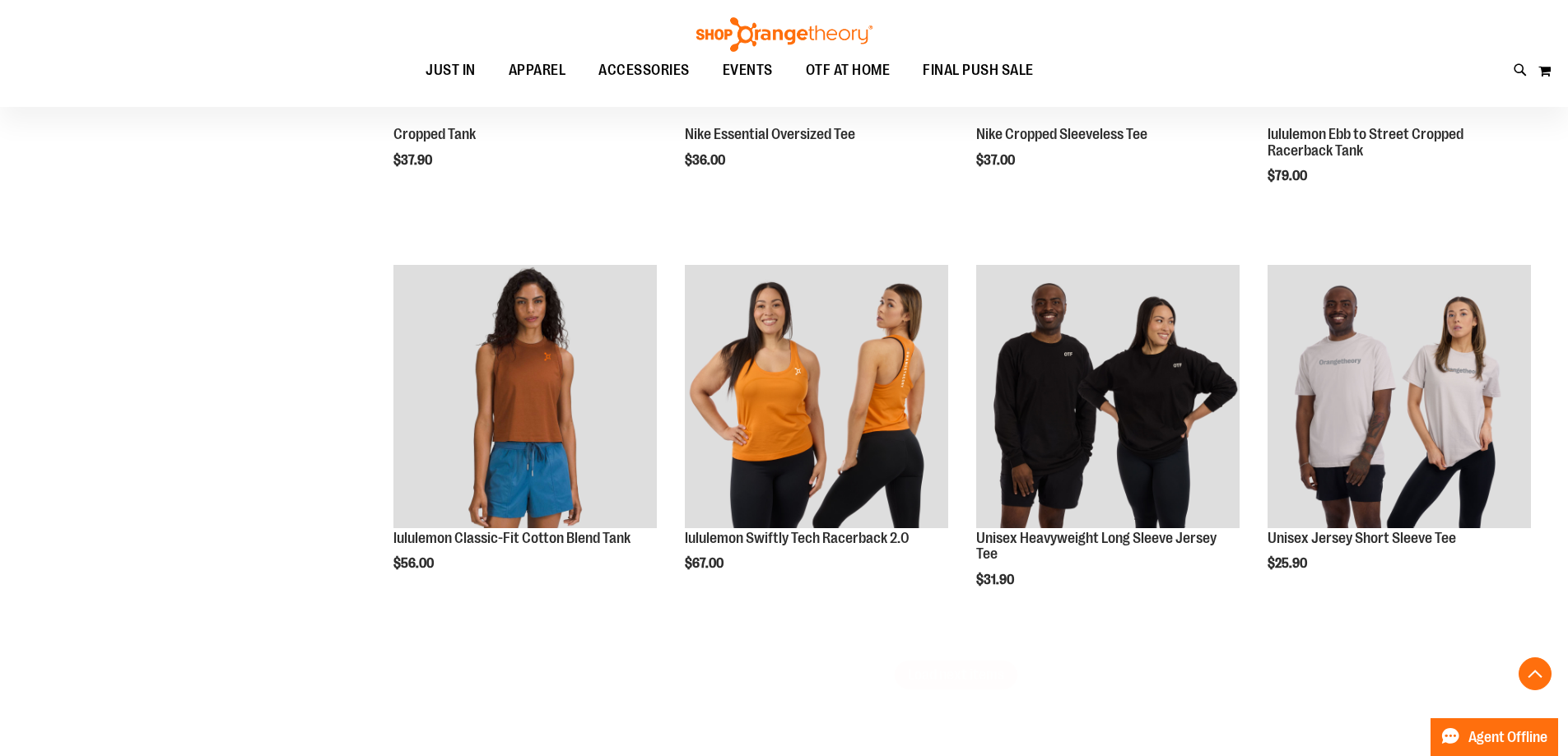
scroll to position [6979, 0]
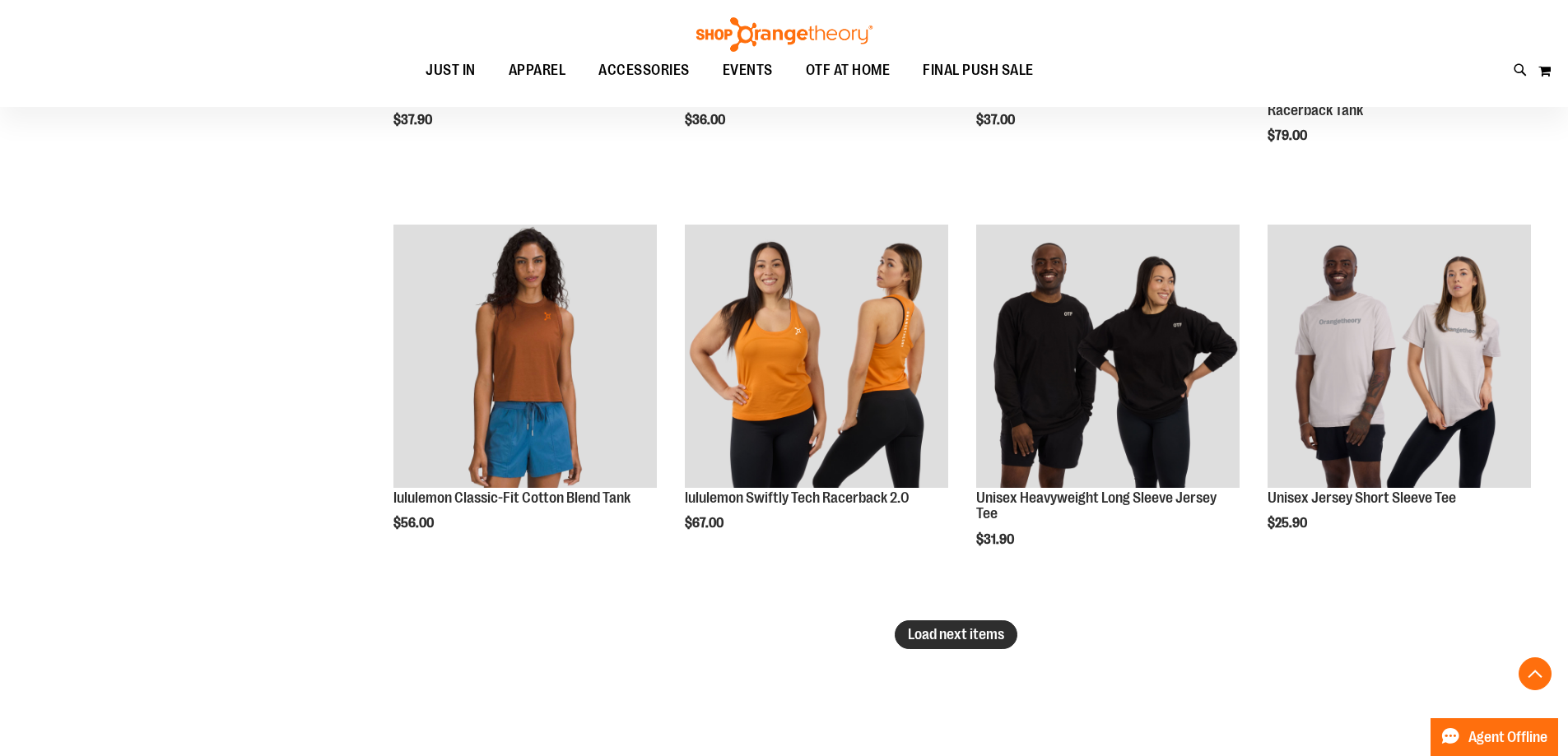
click at [931, 630] on span "Load next items" at bounding box center [956, 634] width 97 height 17
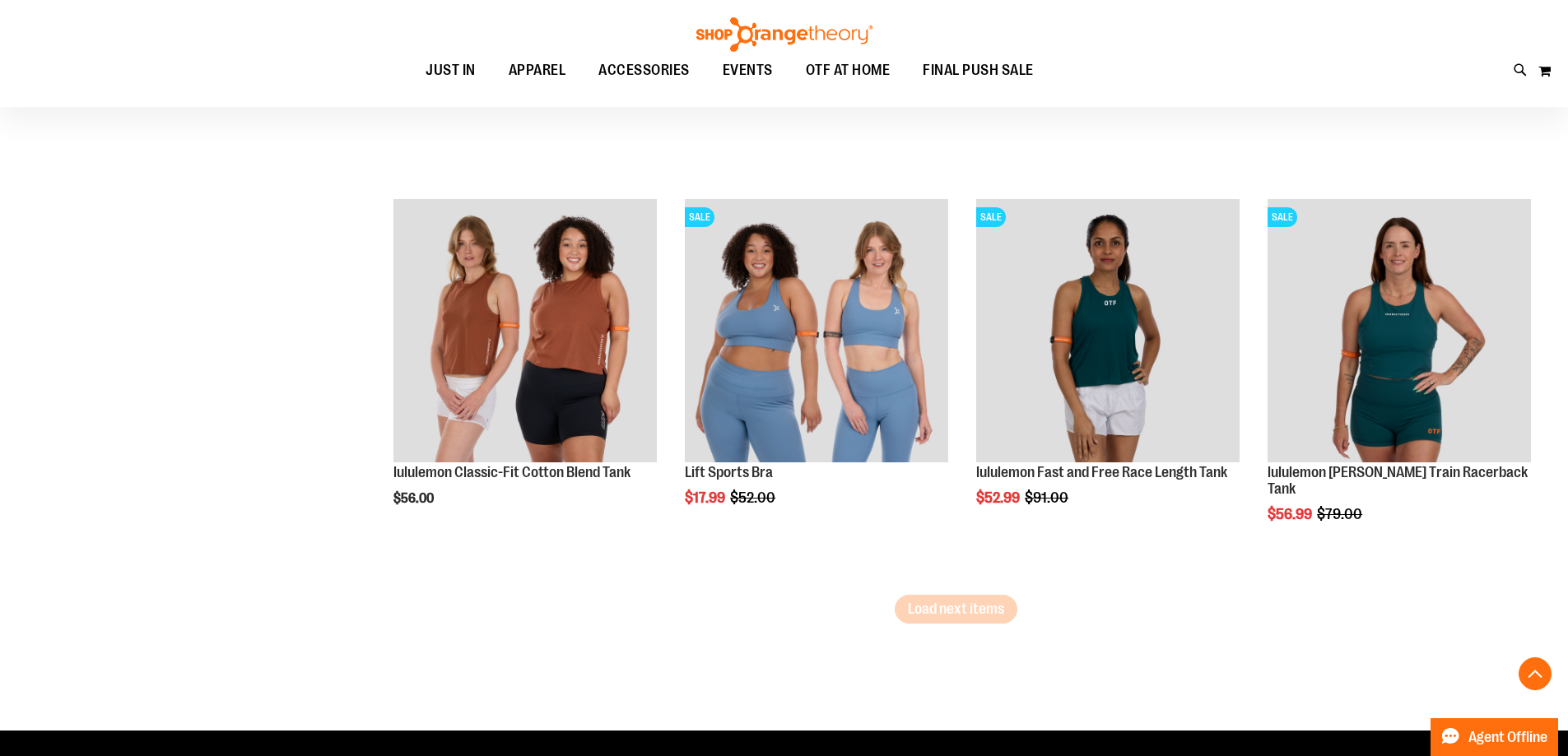
scroll to position [8296, 0]
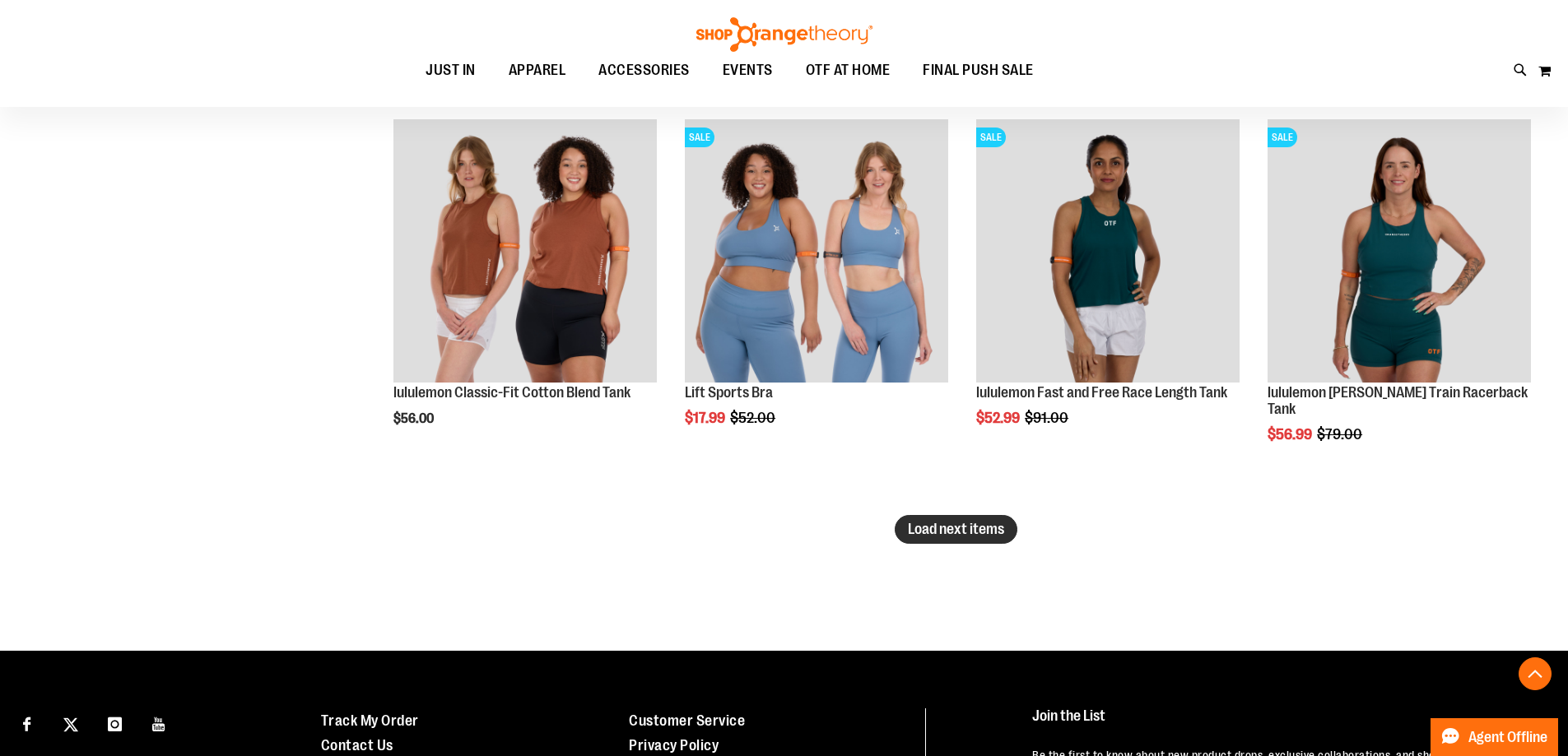
click at [953, 531] on span "Load next items" at bounding box center [956, 529] width 97 height 17
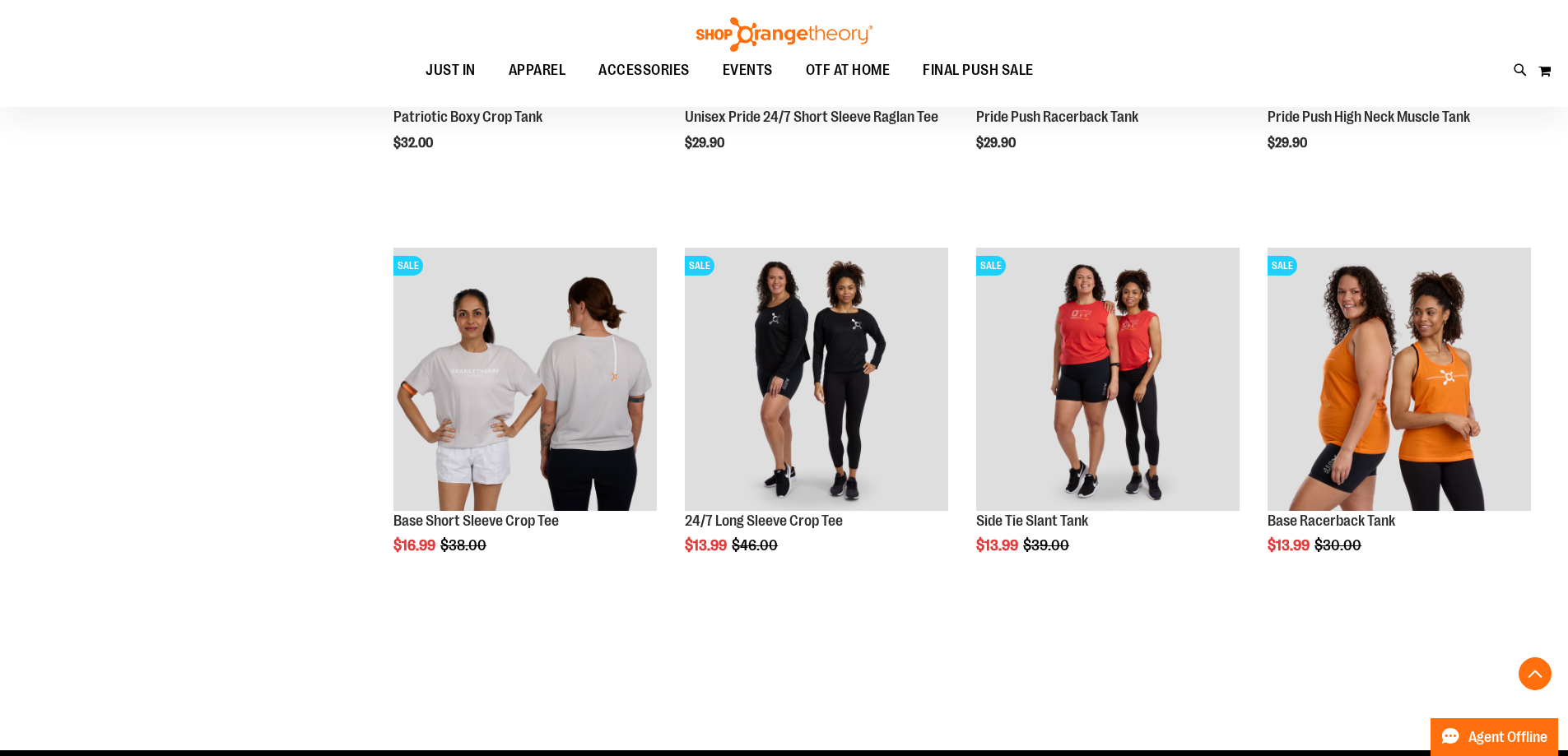
scroll to position [9447, 0]
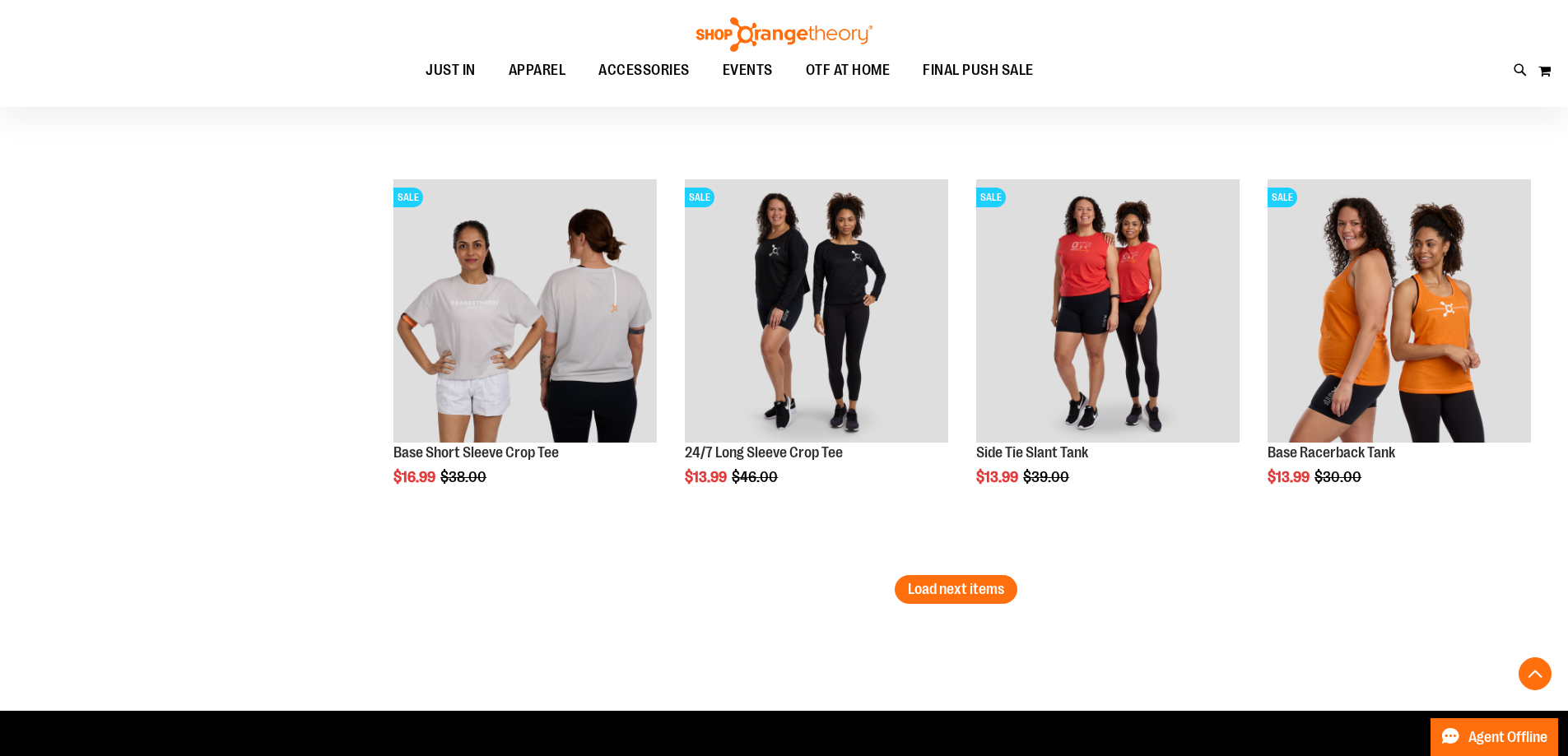
click at [940, 585] on span "Load next items" at bounding box center [956, 590] width 97 height 17
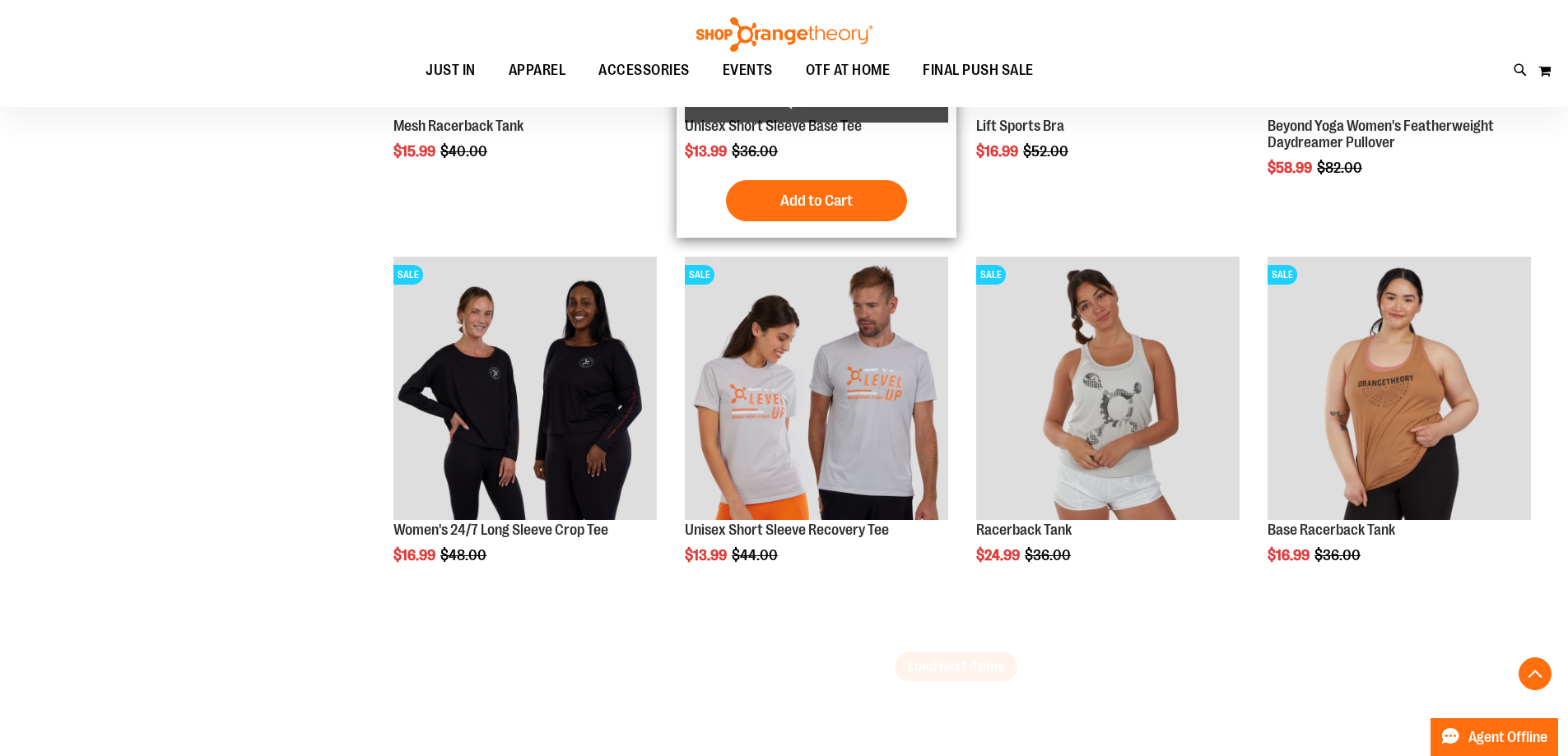
scroll to position [10682, 0]
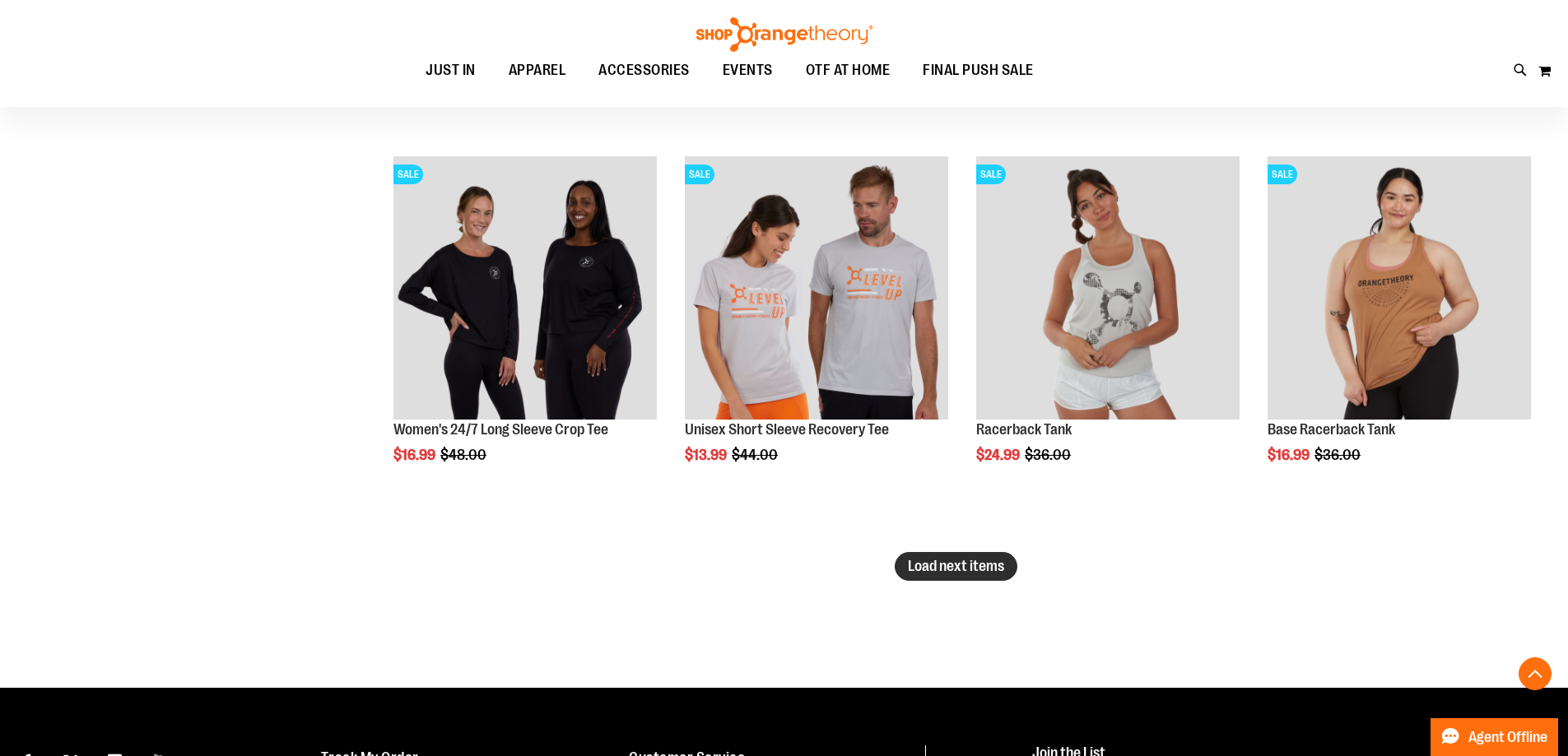
click at [994, 567] on span "Load next items" at bounding box center [956, 567] width 97 height 17
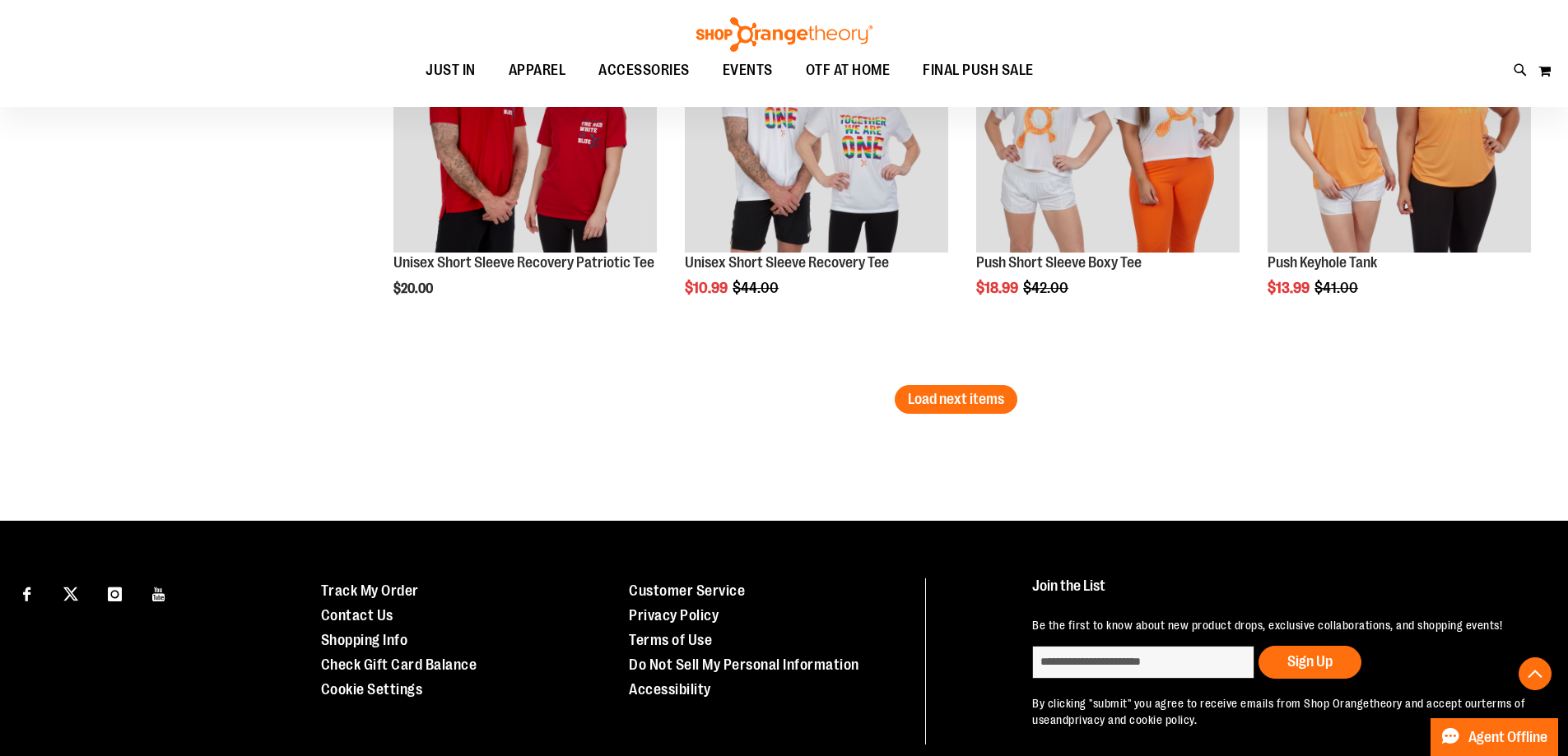
scroll to position [12081, 0]
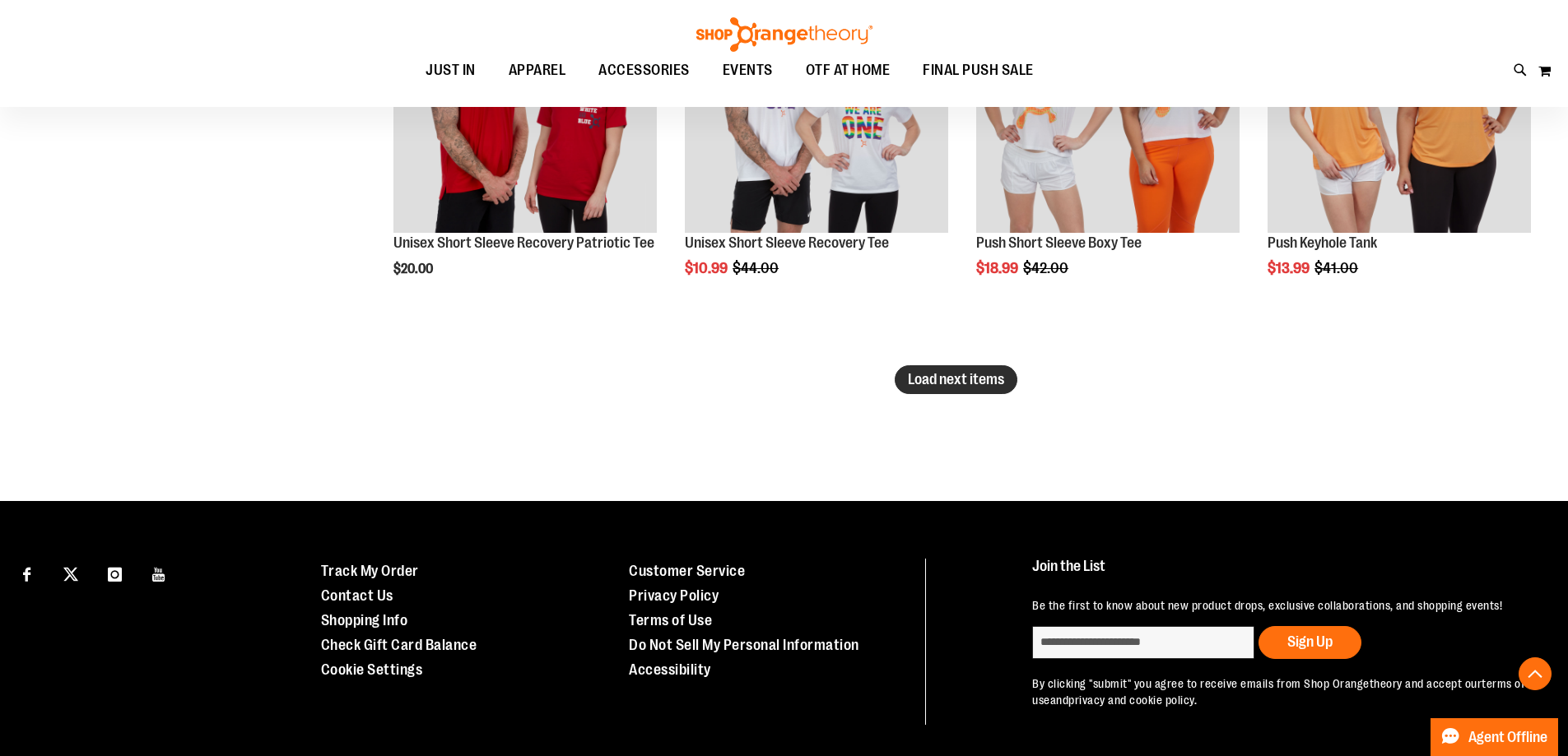
click at [922, 390] on button "Load next items" at bounding box center [956, 379] width 123 height 29
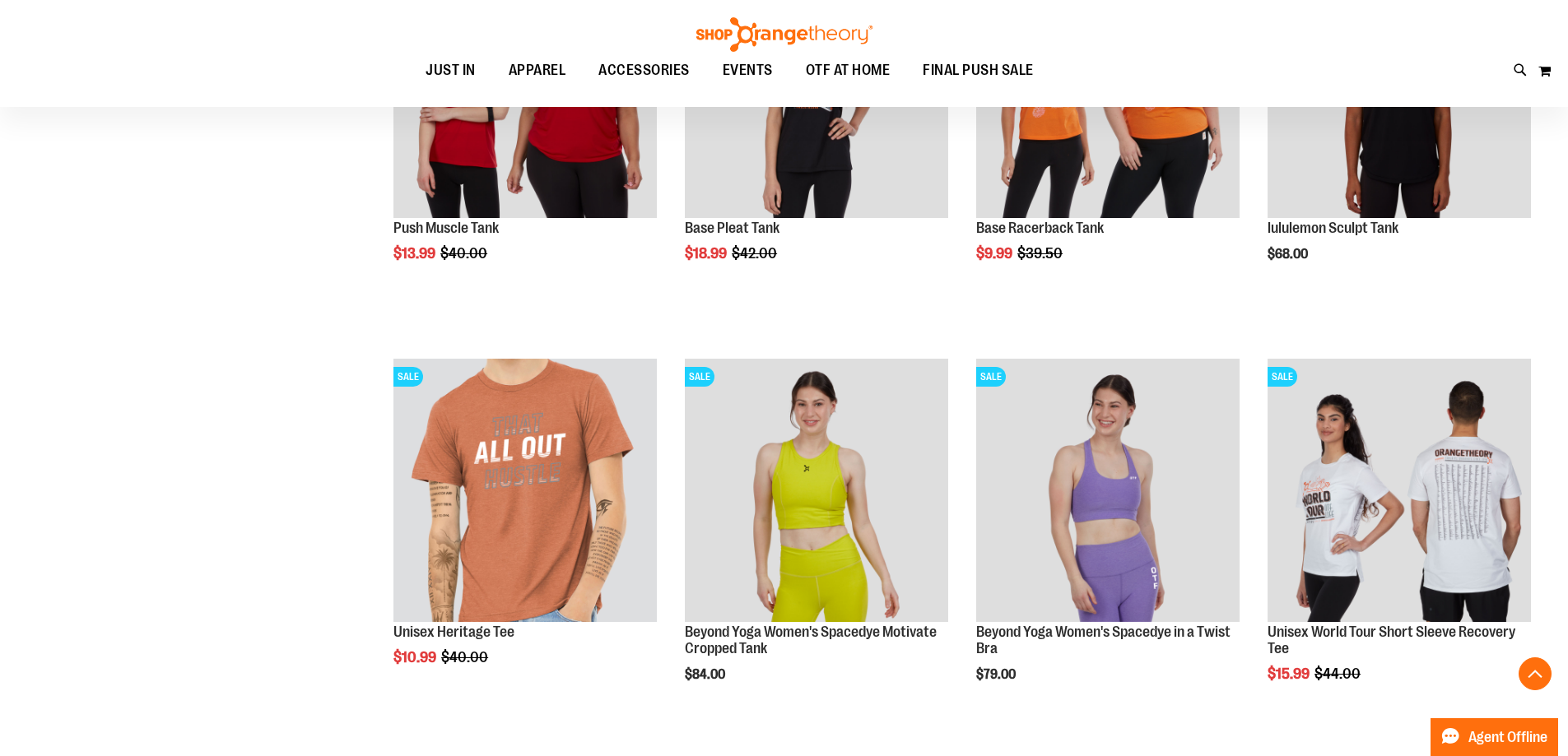
scroll to position [12987, 0]
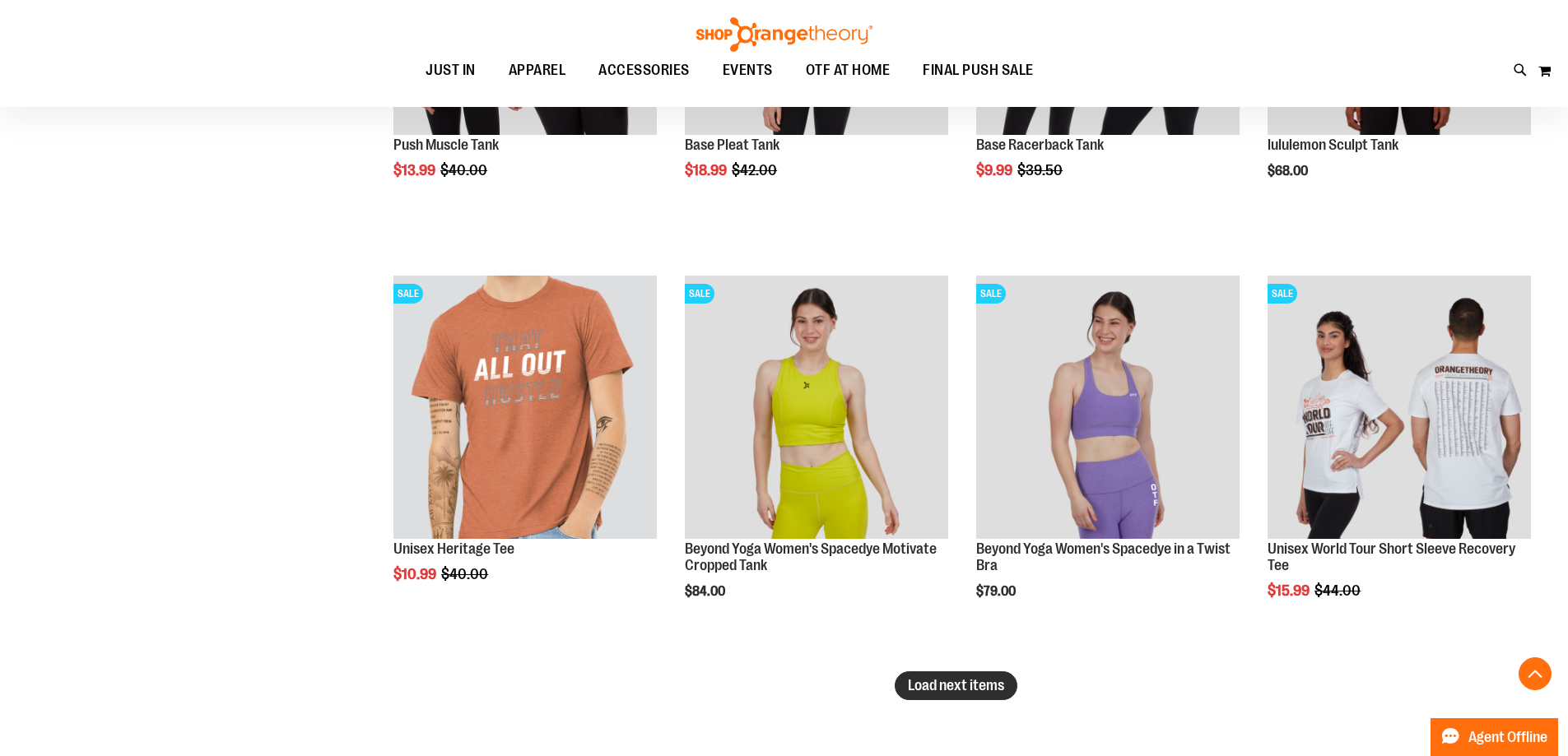
drag, startPoint x: 958, startPoint y: 687, endPoint x: 929, endPoint y: 583, distance: 108.0
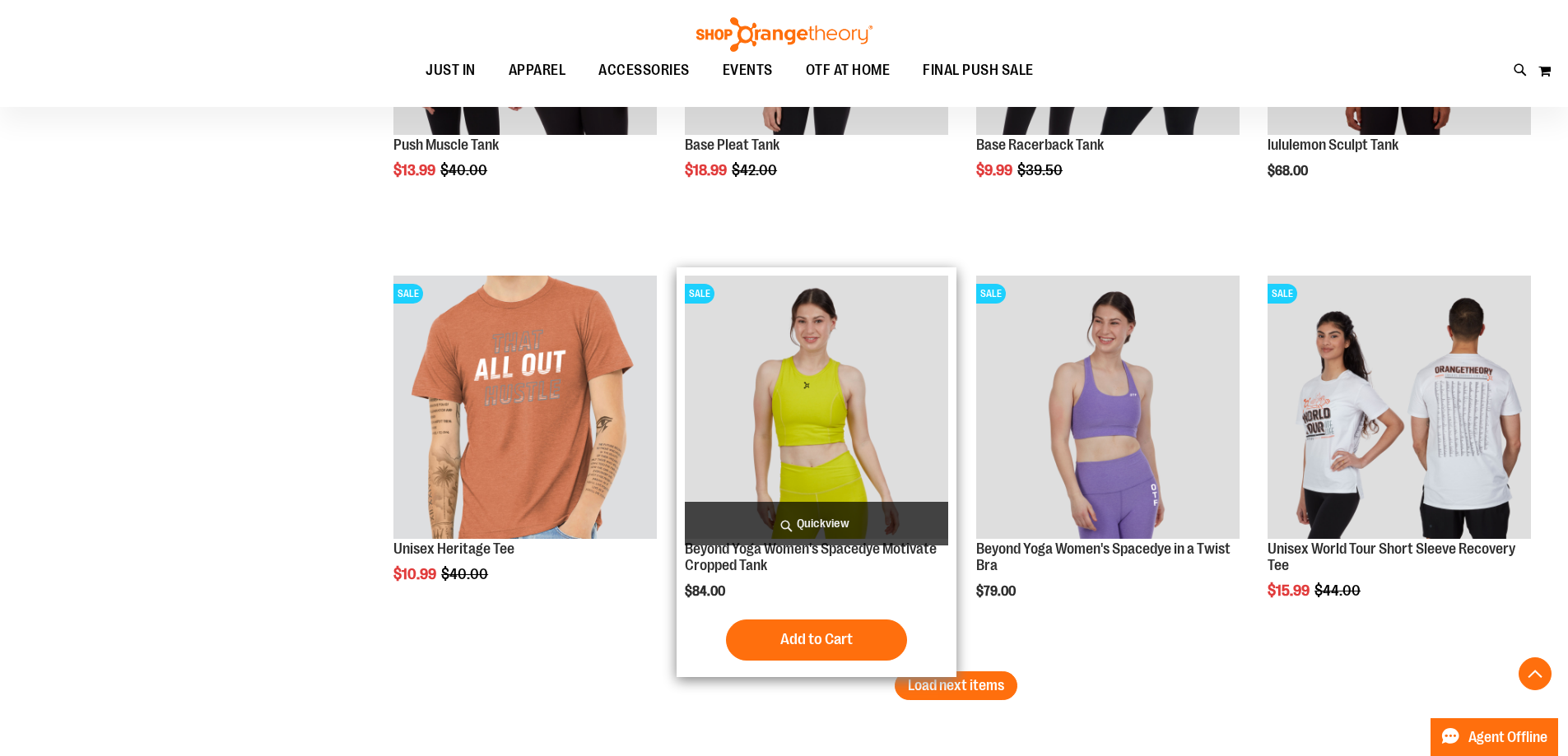
click at [958, 687] on span "Load next items" at bounding box center [956, 685] width 97 height 17
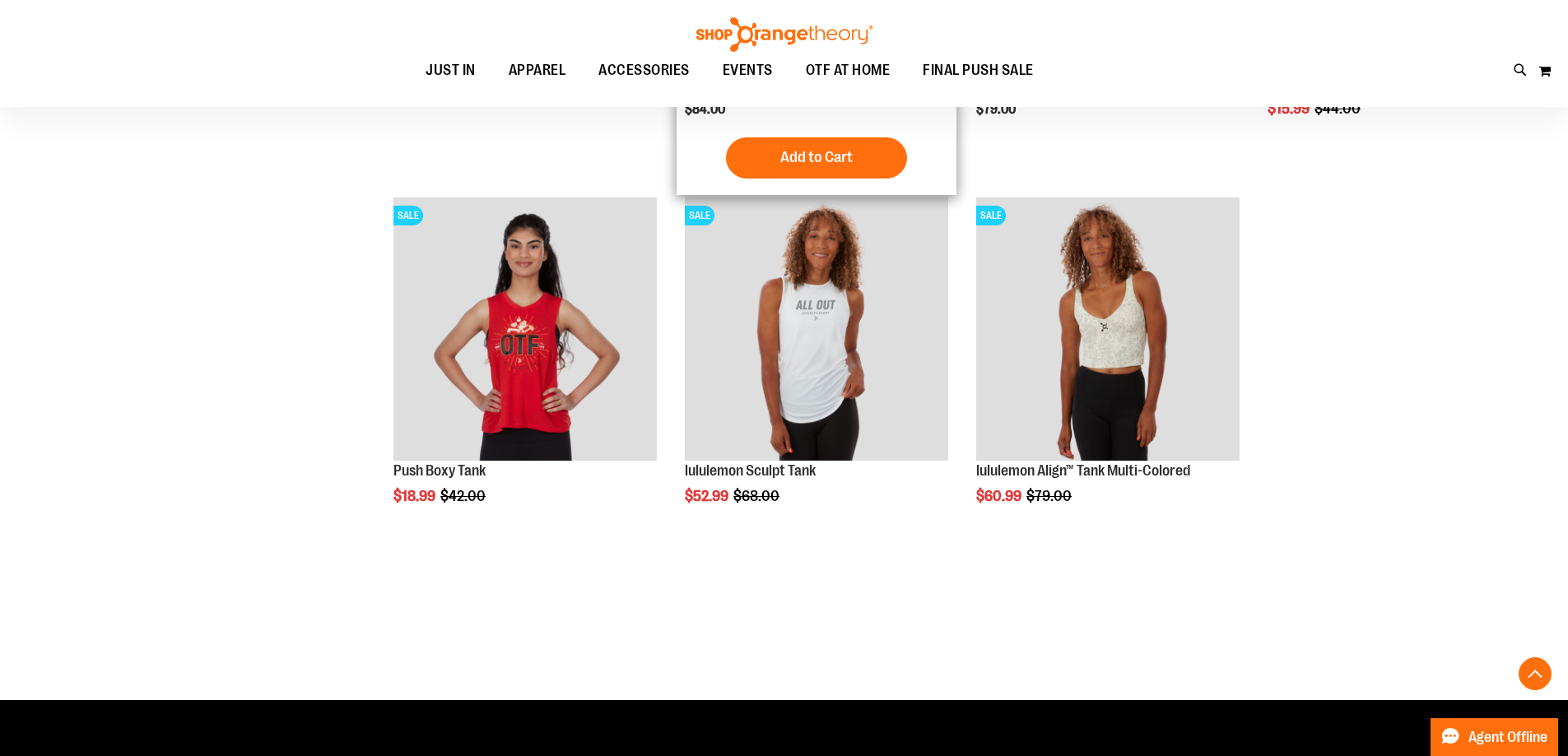
scroll to position [13480, 0]
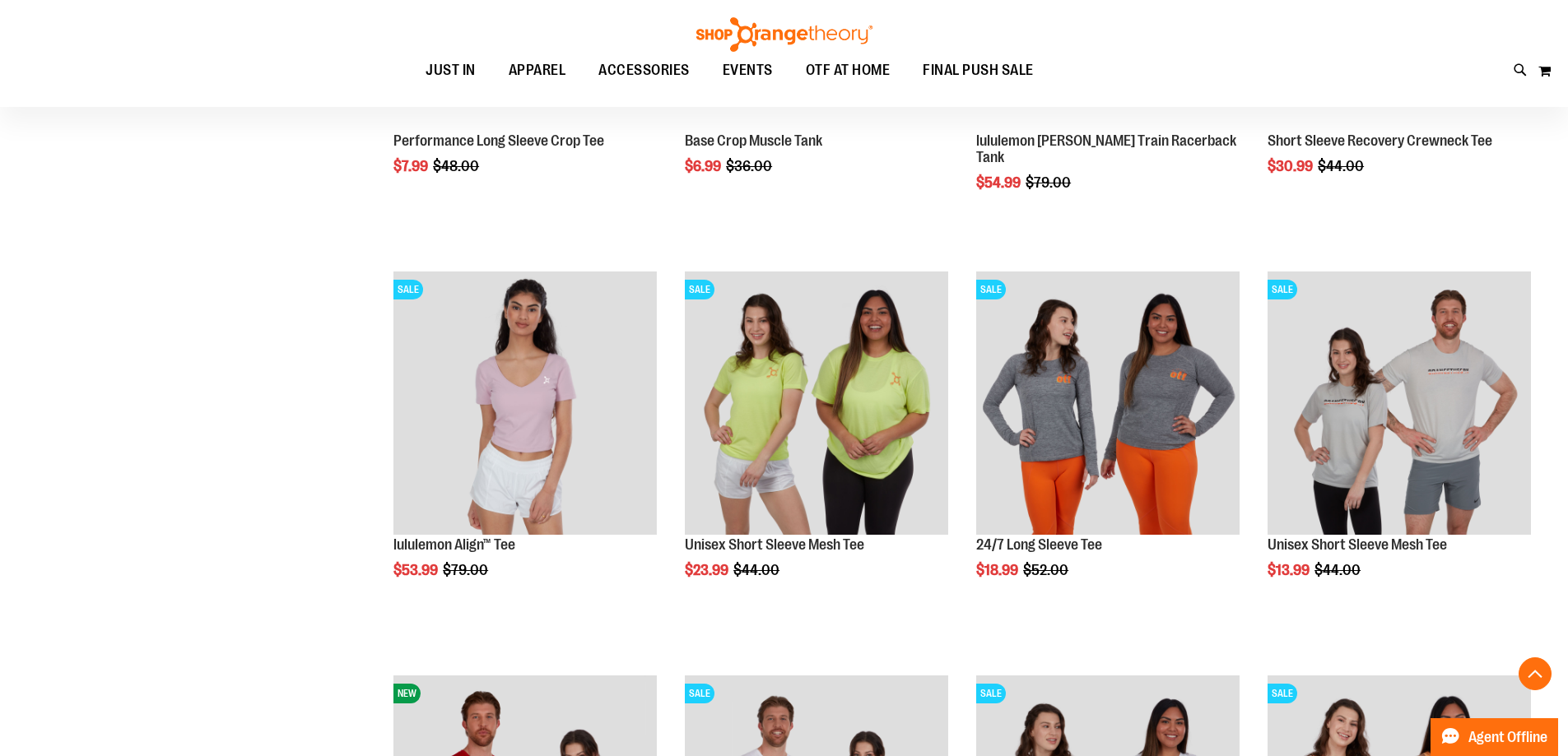
scroll to position [11093, 0]
